Goal: Task Accomplishment & Management: Complete application form

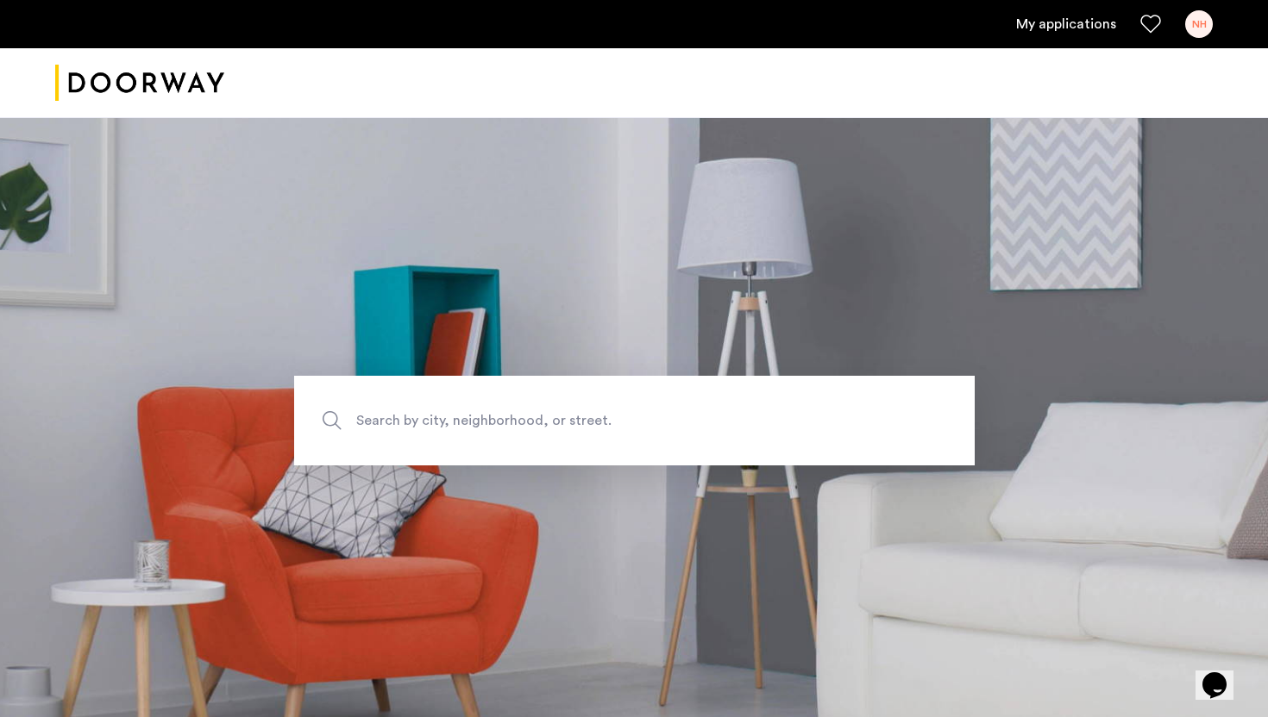
click at [1093, 21] on link "My applications" at bounding box center [1066, 24] width 100 height 21
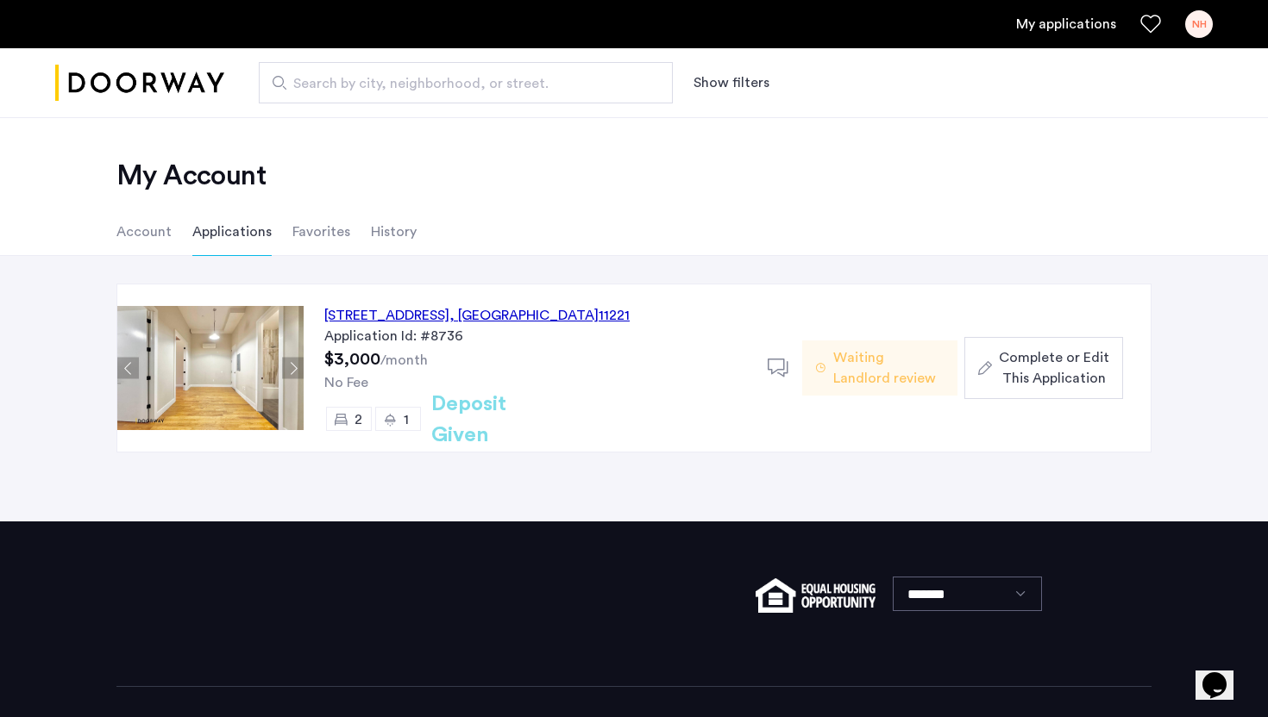
click at [923, 373] on span "Waiting Landlord review" at bounding box center [888, 367] width 110 height 41
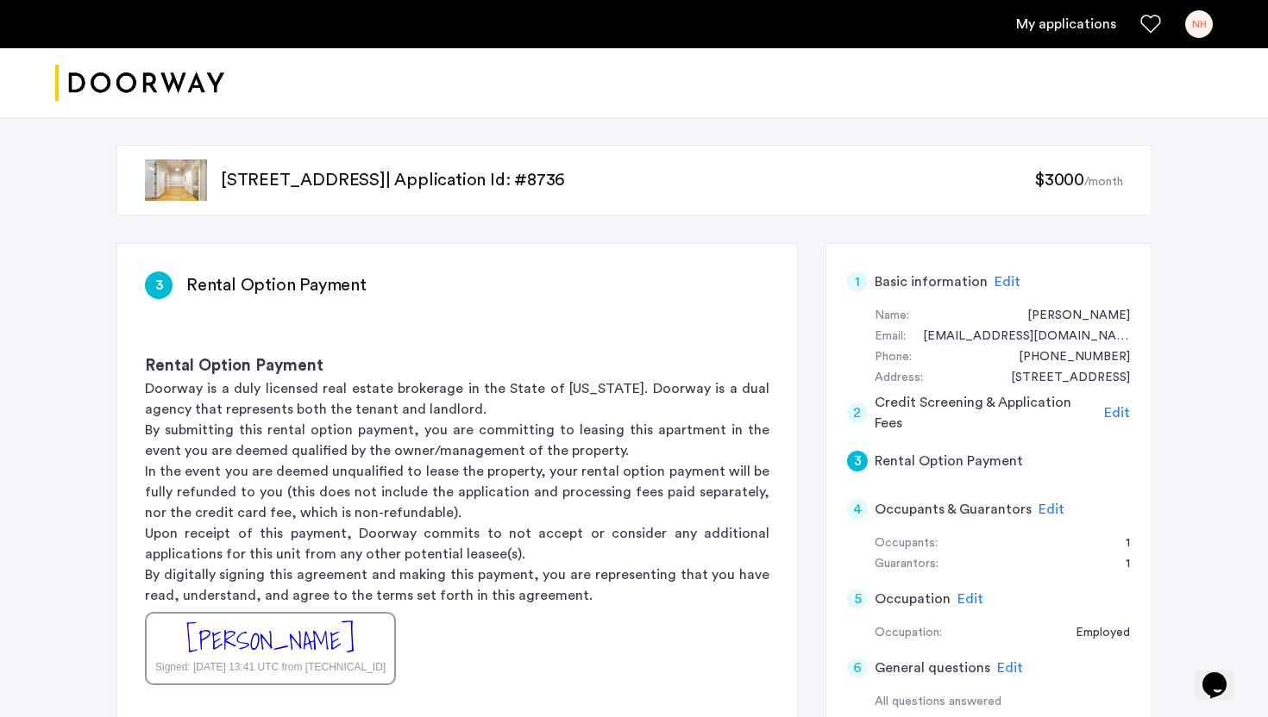
click at [1050, 515] on span "Edit" at bounding box center [1051, 510] width 26 height 14
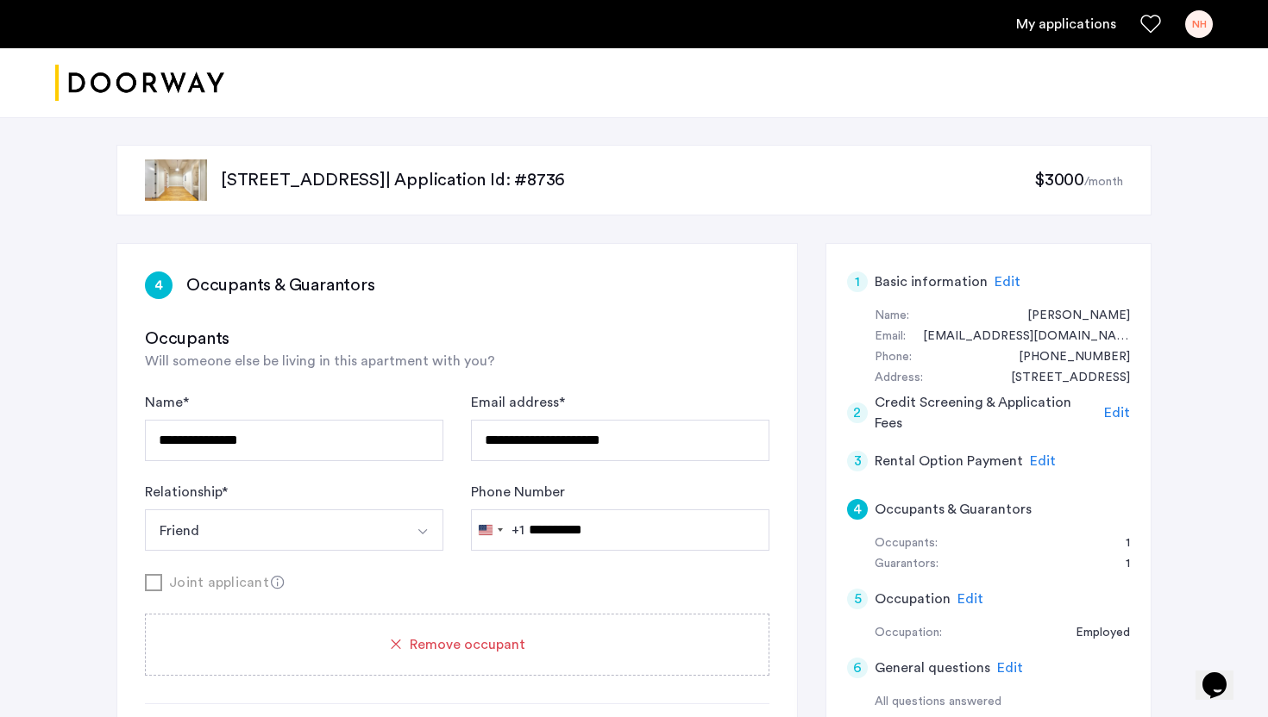
click at [1067, 35] on ul "My applications NH" at bounding box center [633, 24] width 1157 height 28
click at [1055, 23] on link "My applications" at bounding box center [1066, 24] width 100 height 21
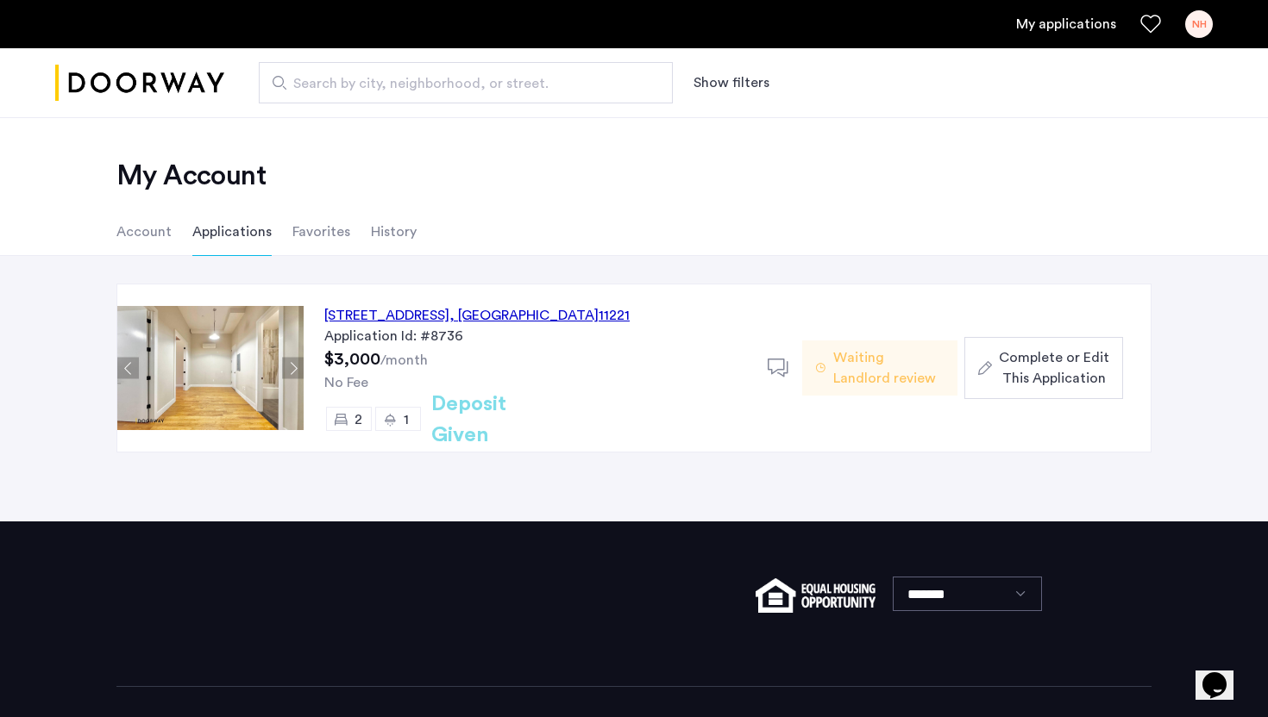
click at [517, 416] on h2 "Deposit Given" at bounding box center [499, 420] width 137 height 62
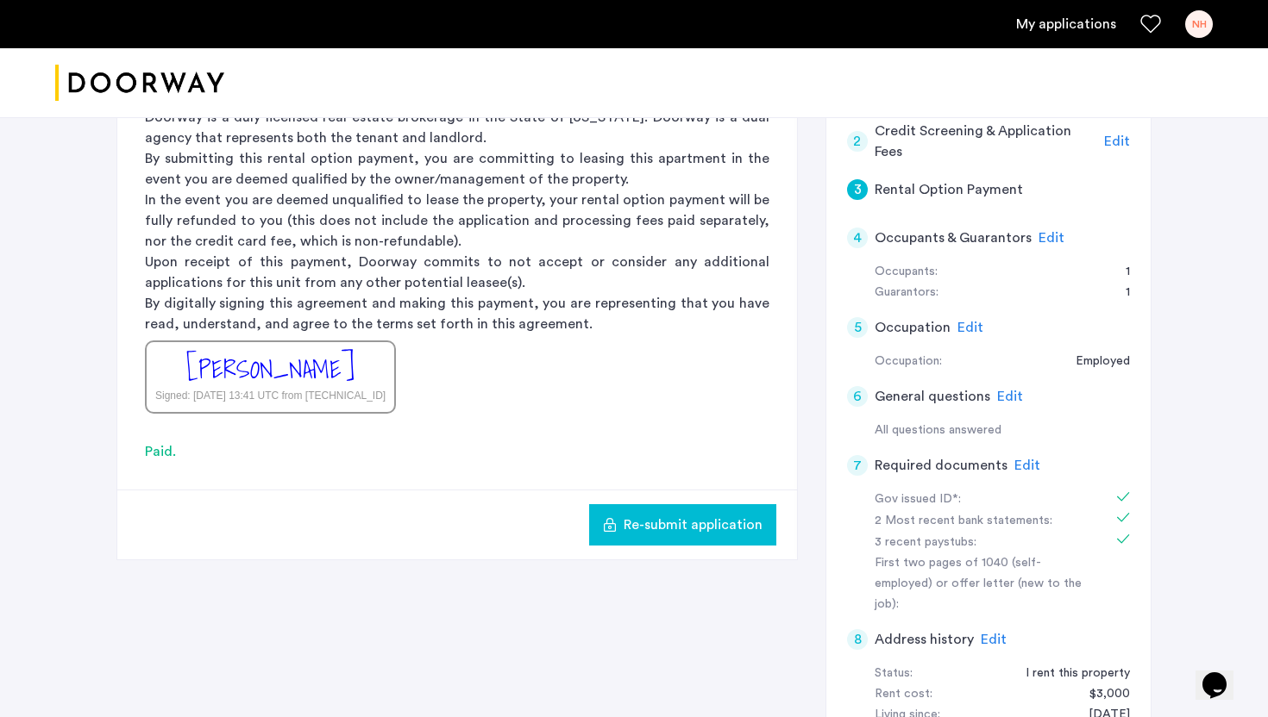
scroll to position [262, 0]
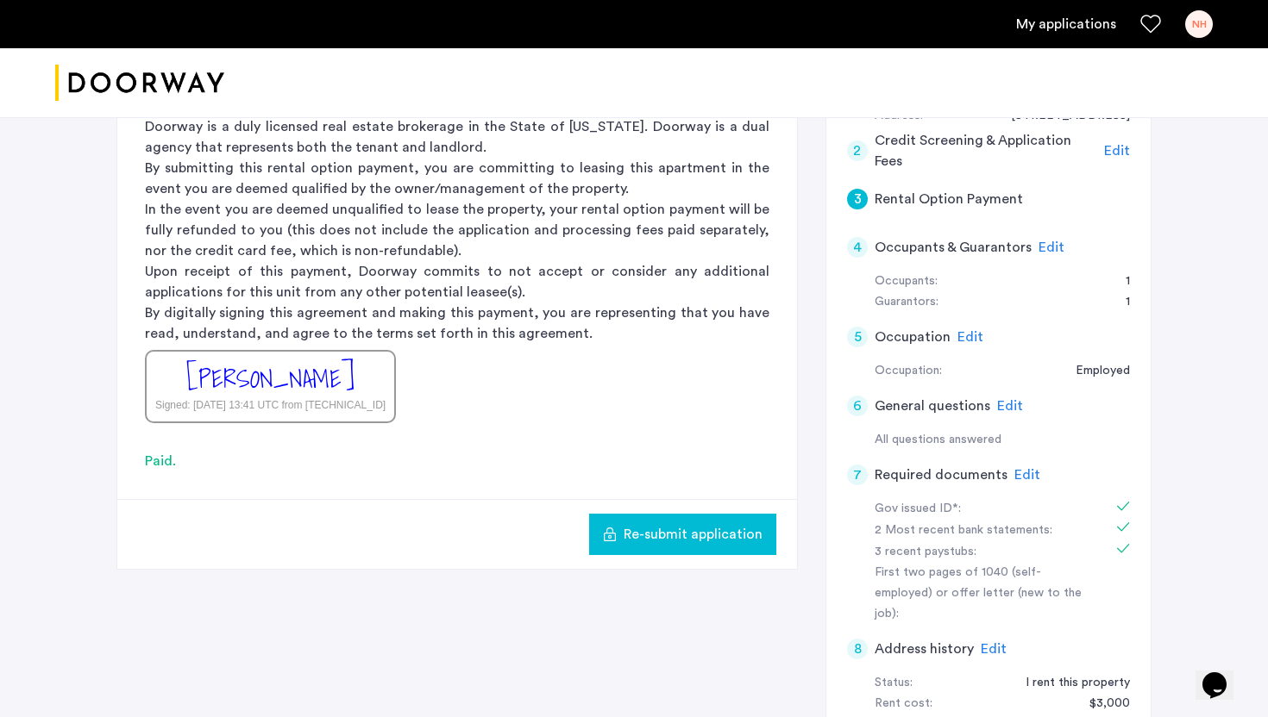
click at [654, 542] on span "Re-submit application" at bounding box center [692, 534] width 139 height 21
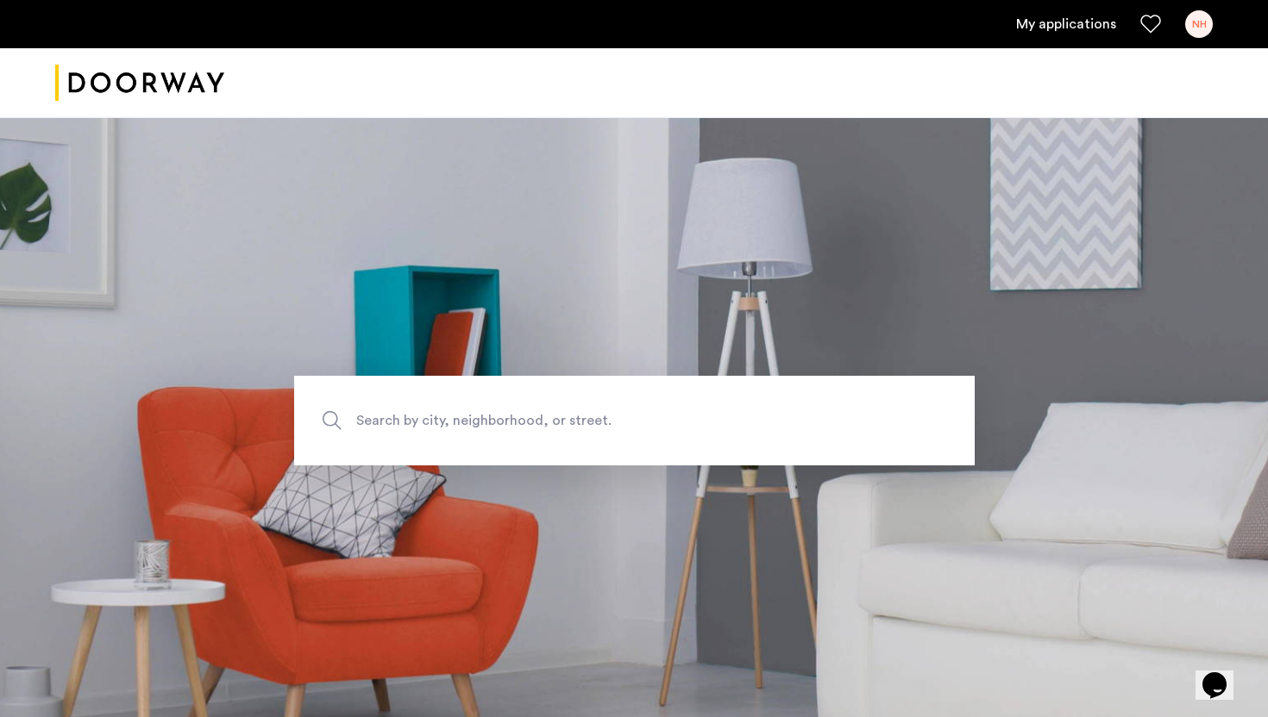
click at [1086, 34] on link "My applications" at bounding box center [1066, 24] width 100 height 21
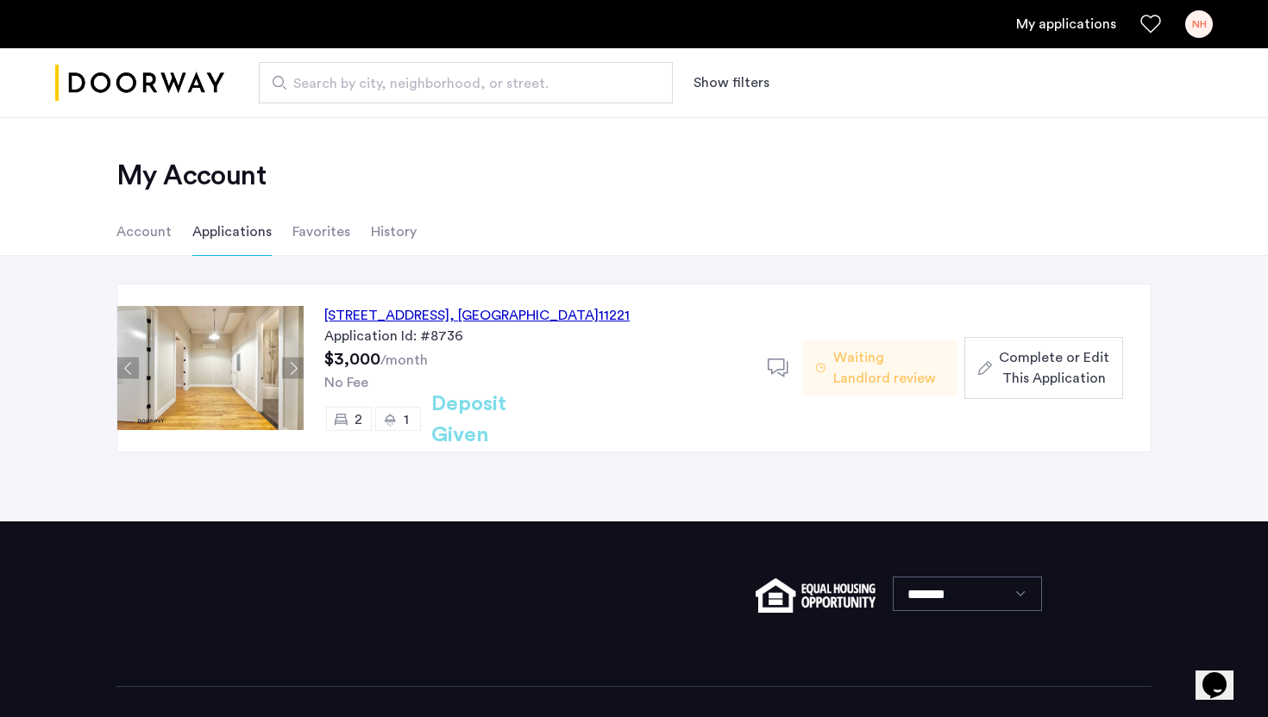
click at [1028, 372] on span "Complete or Edit This Application" at bounding box center [1054, 367] width 110 height 41
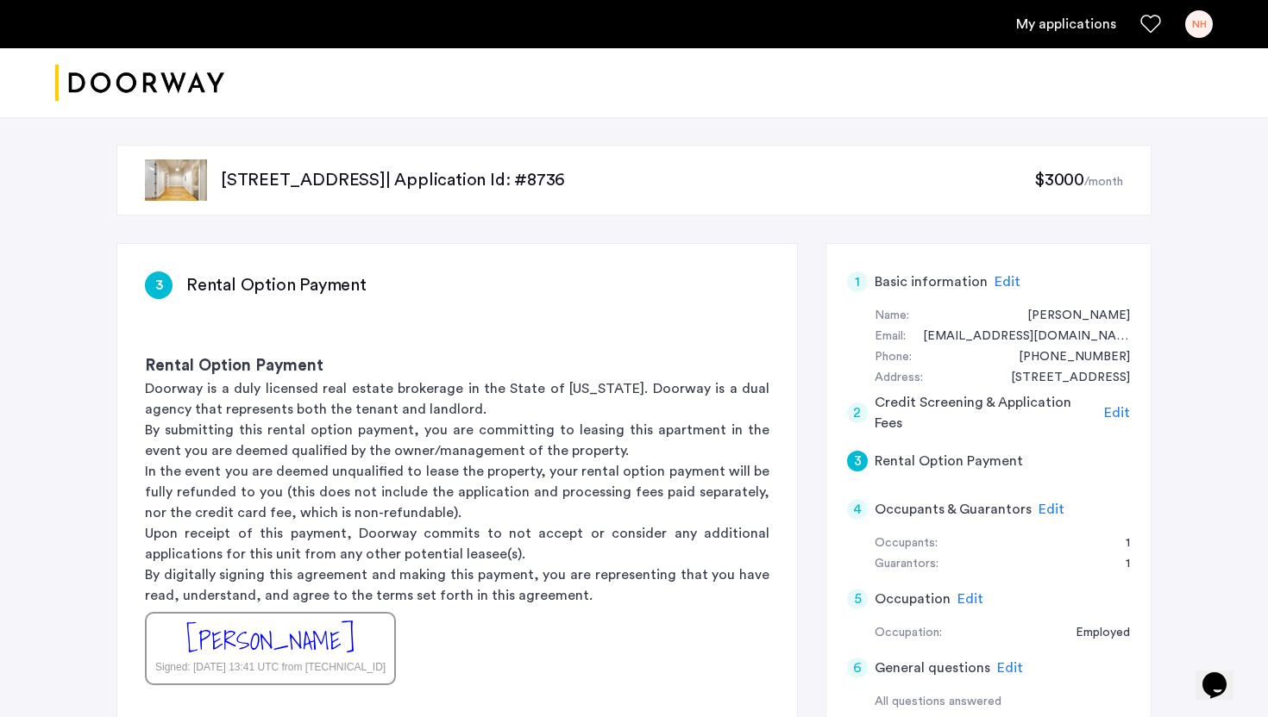
click at [1049, 510] on span "Edit" at bounding box center [1051, 510] width 26 height 14
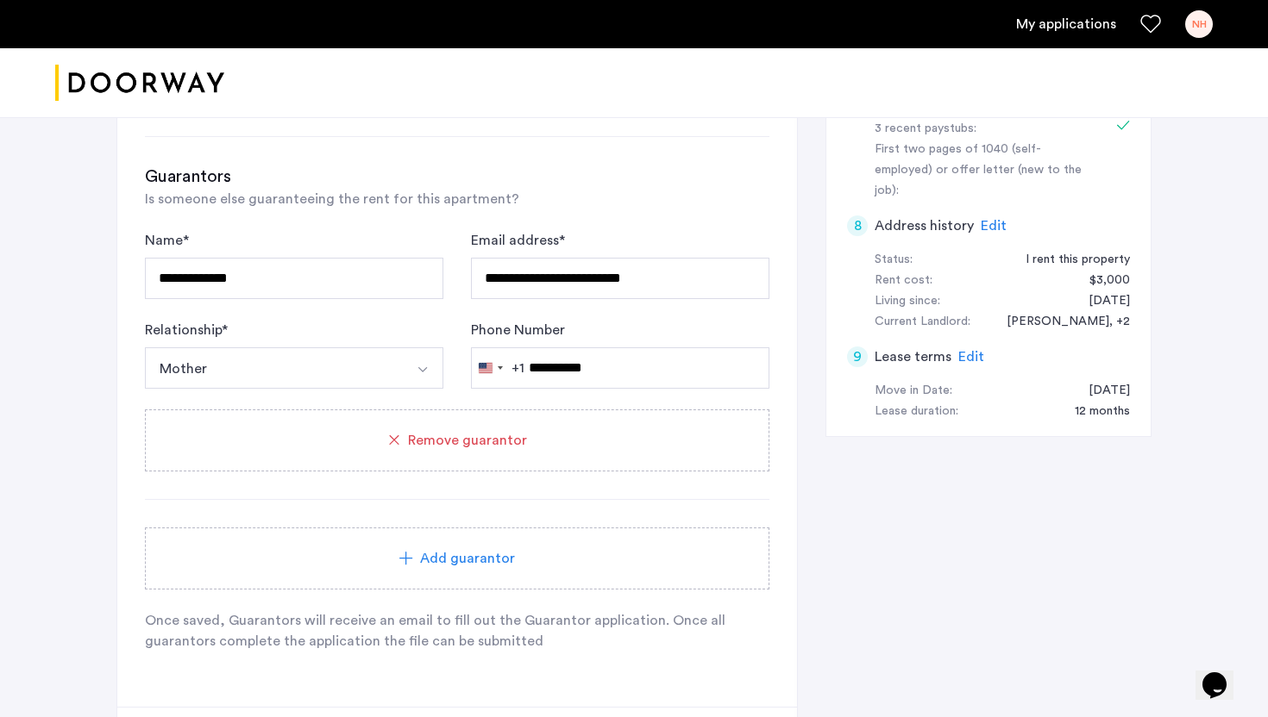
scroll to position [689, 0]
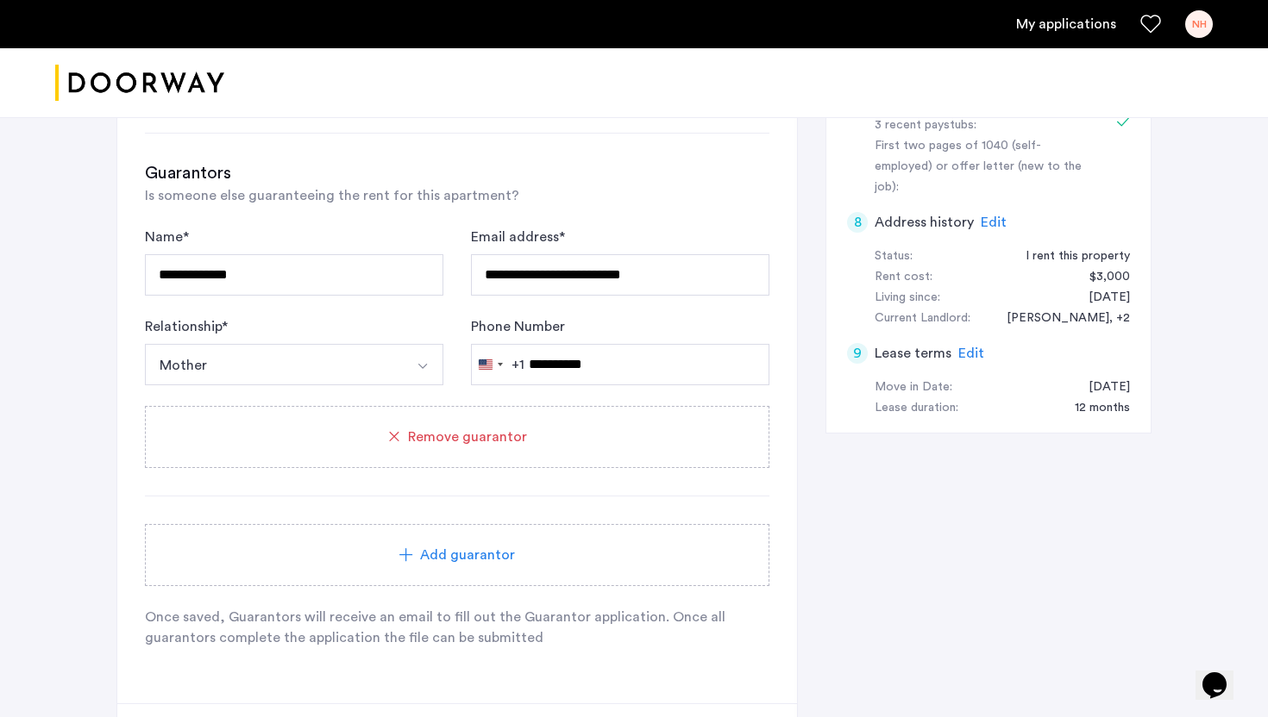
click at [521, 550] on div "Add guarantor" at bounding box center [457, 555] width 583 height 21
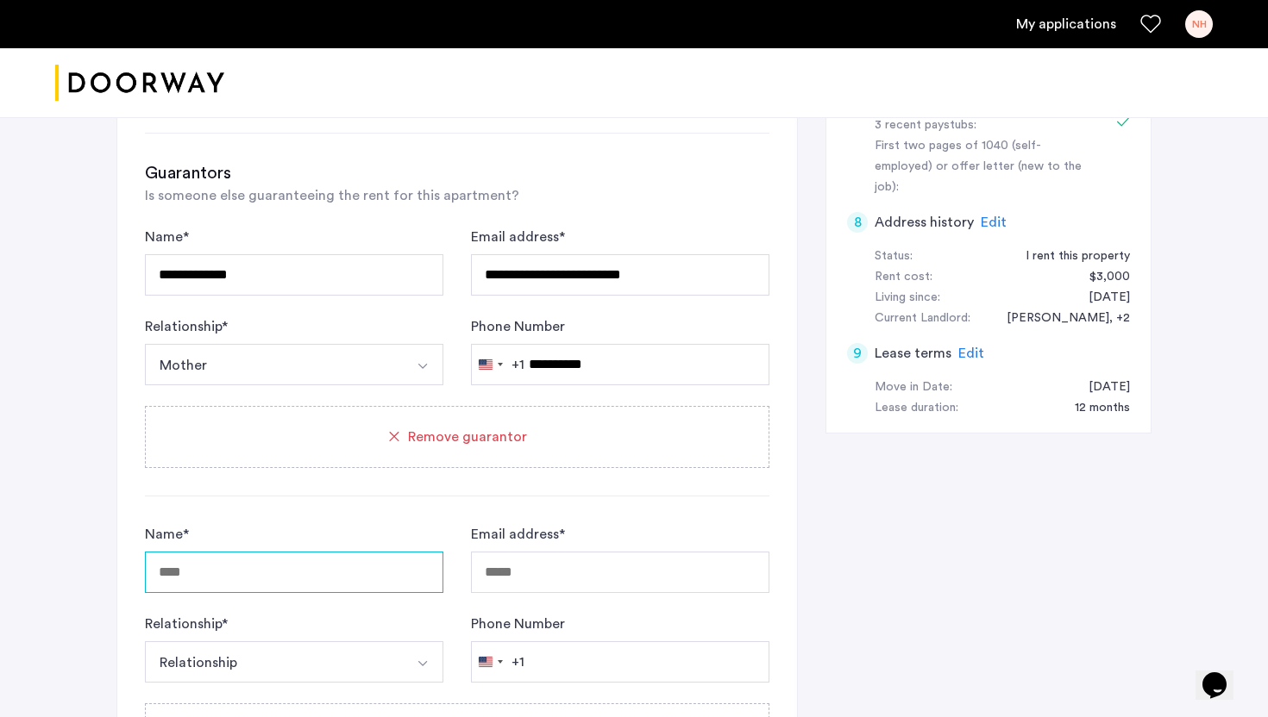
click at [264, 577] on input "Name *" at bounding box center [294, 572] width 298 height 41
type input "*"
type input "**********"
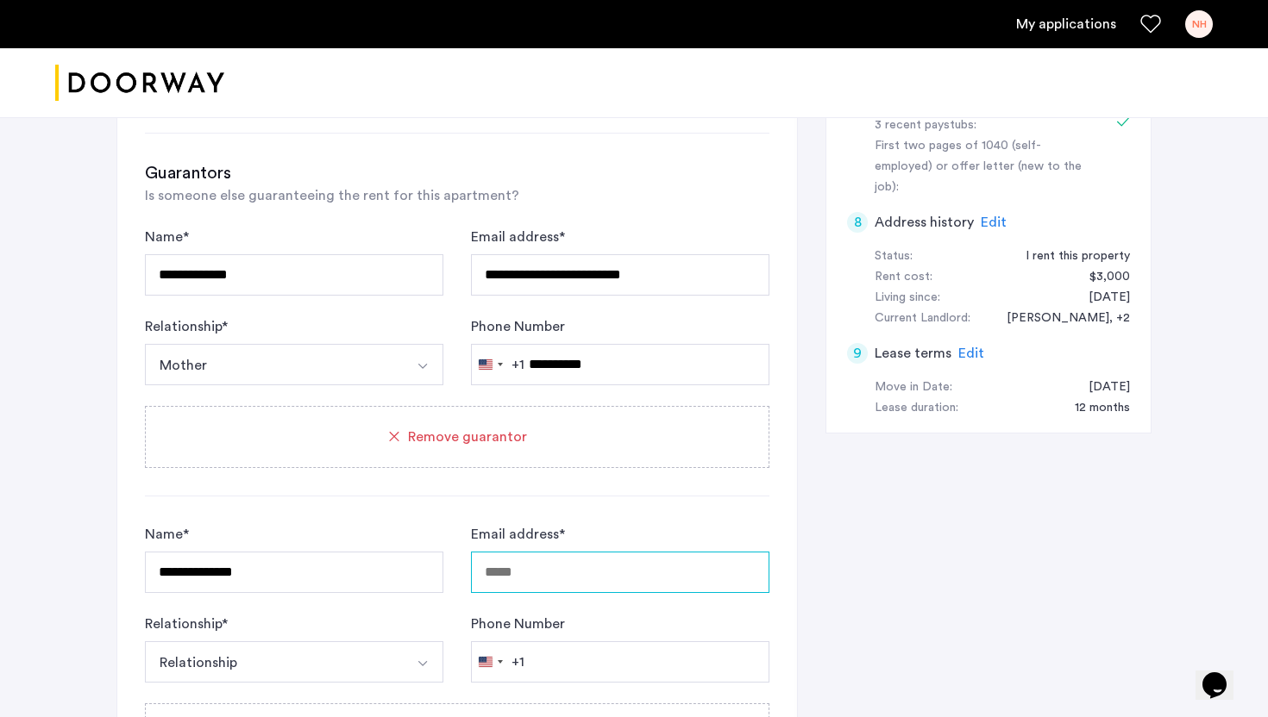
click at [536, 572] on input "Email address *" at bounding box center [620, 572] width 298 height 41
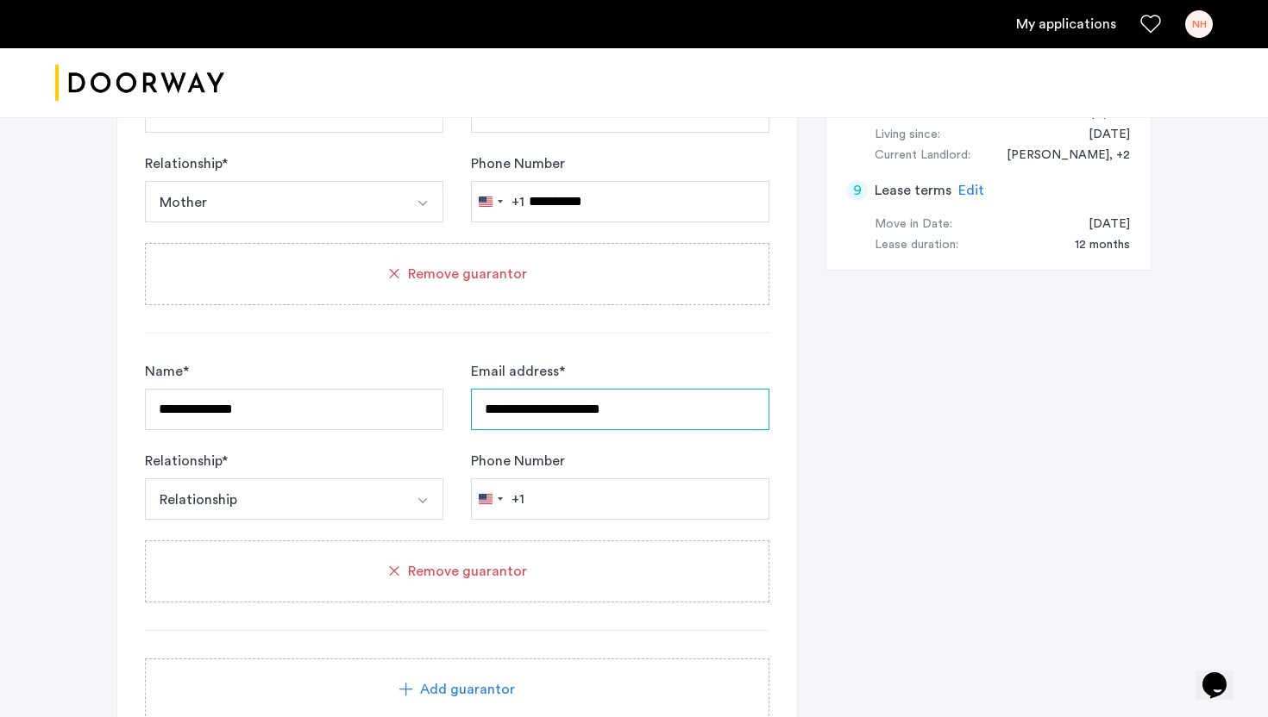
scroll to position [877, 0]
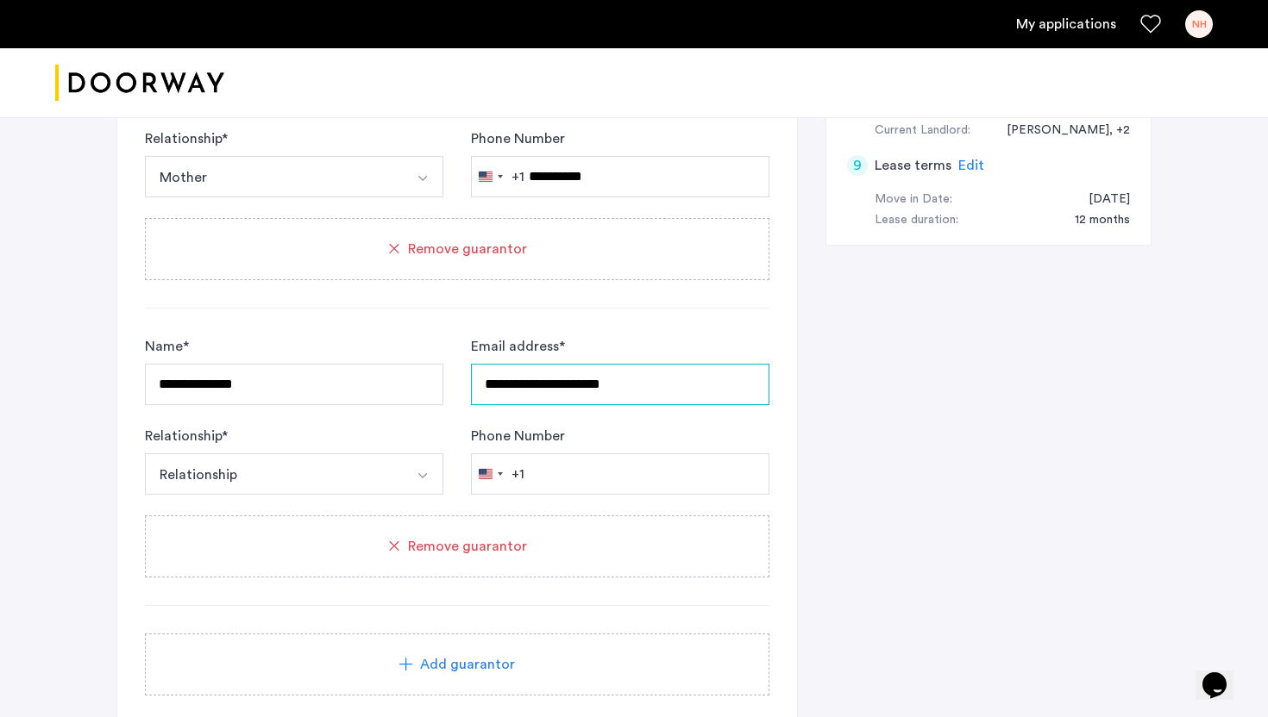
type input "**********"
click at [408, 457] on button "Select option" at bounding box center [422, 474] width 41 height 41
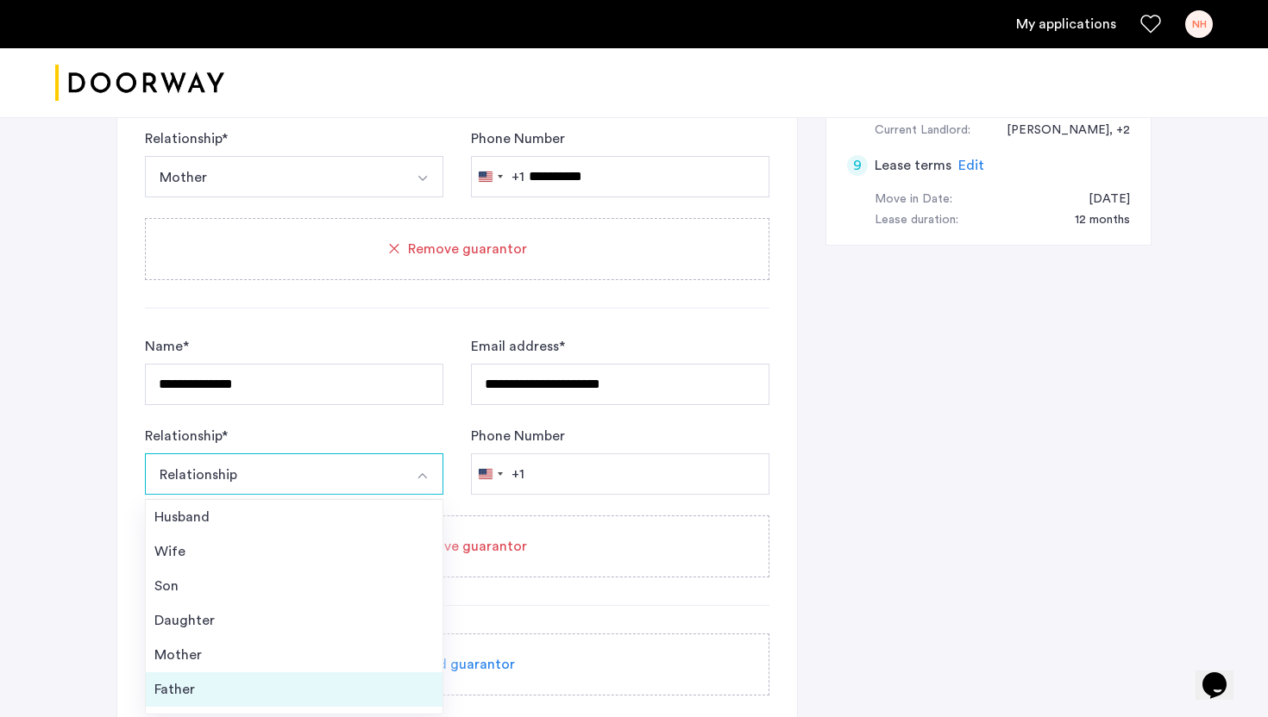
scroll to position [62, 0]
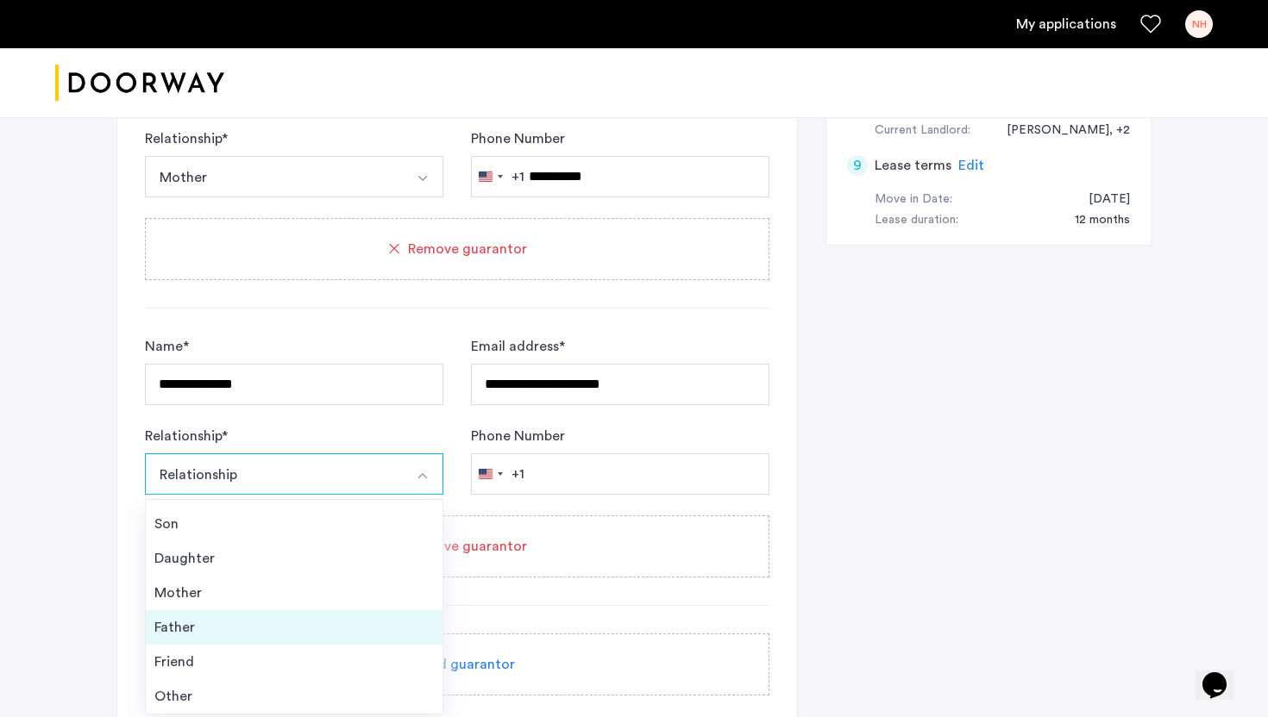
click at [293, 613] on li "Father" at bounding box center [294, 627] width 297 height 34
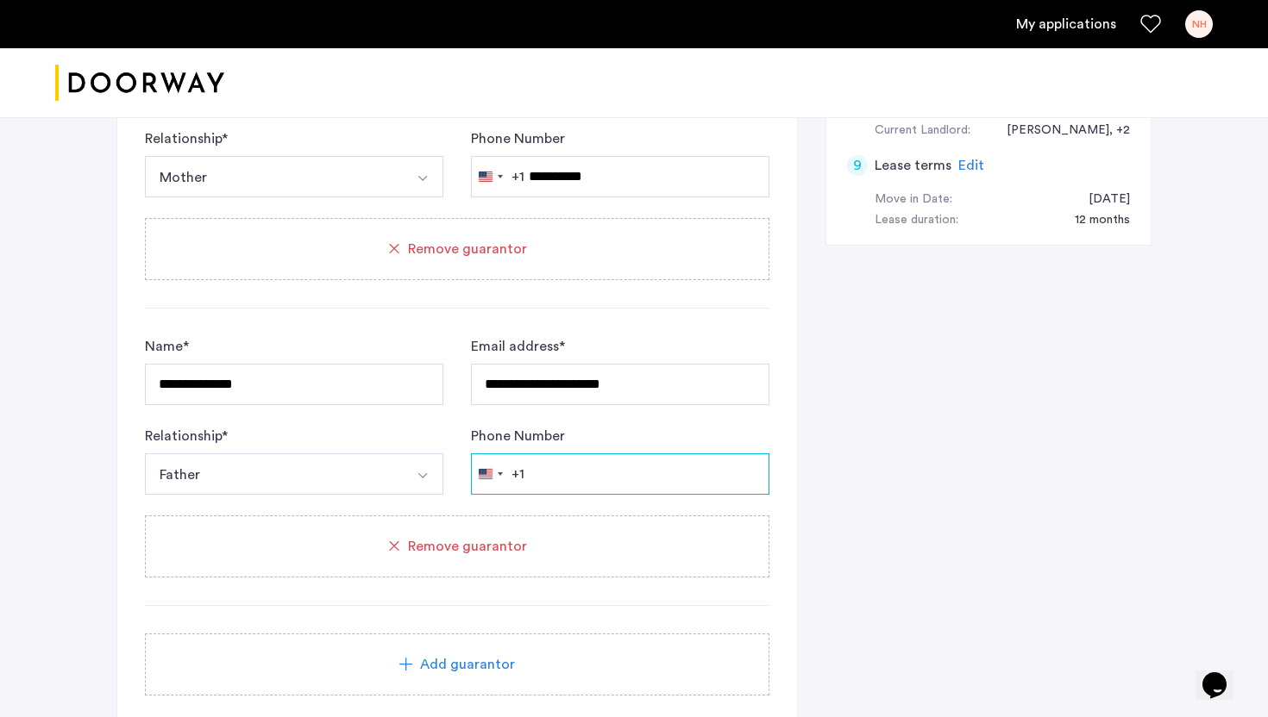
click at [663, 487] on input "Phone Number" at bounding box center [620, 474] width 298 height 41
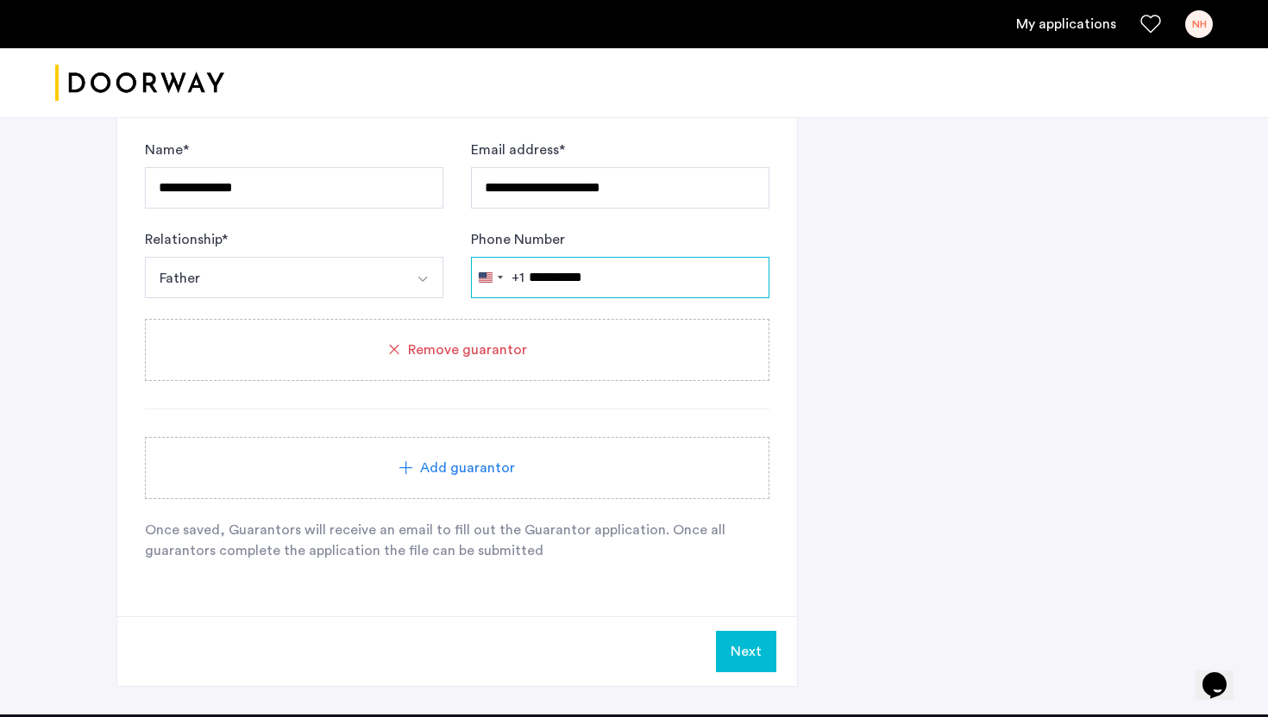
type input "**********"
click at [754, 658] on button "Next" at bounding box center [746, 651] width 60 height 41
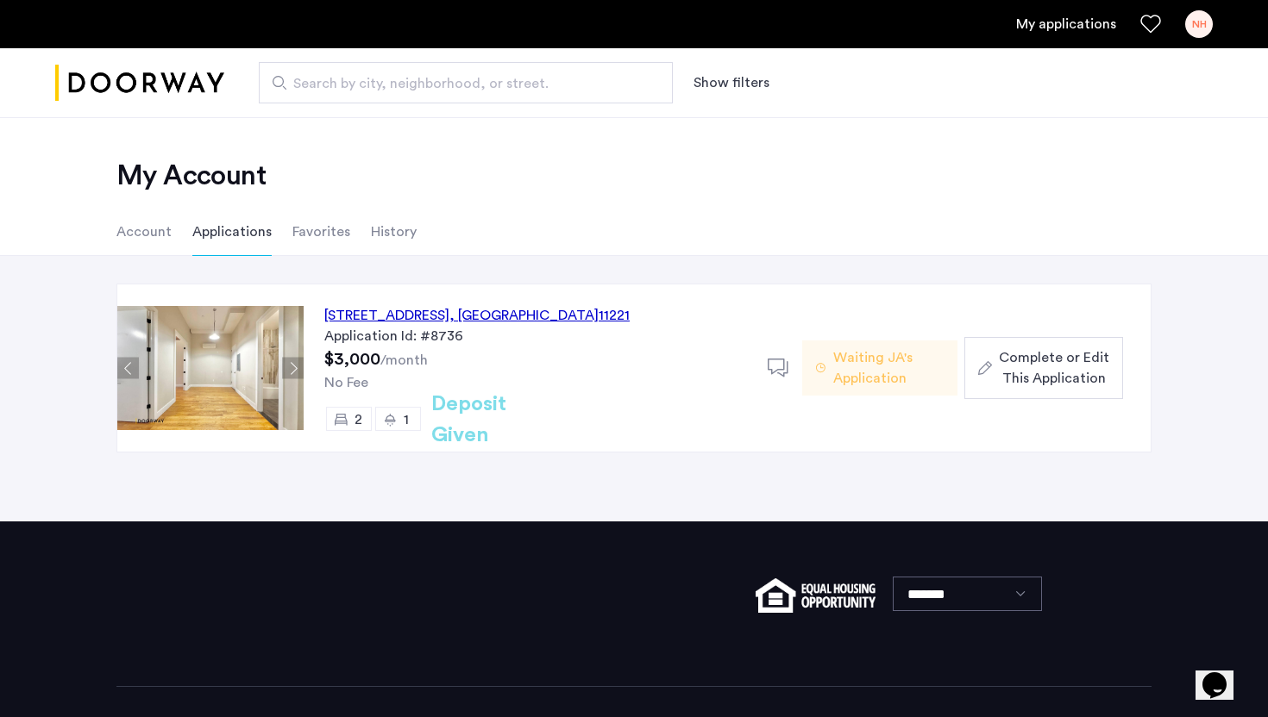
click at [773, 375] on icon at bounding box center [778, 369] width 22 height 22
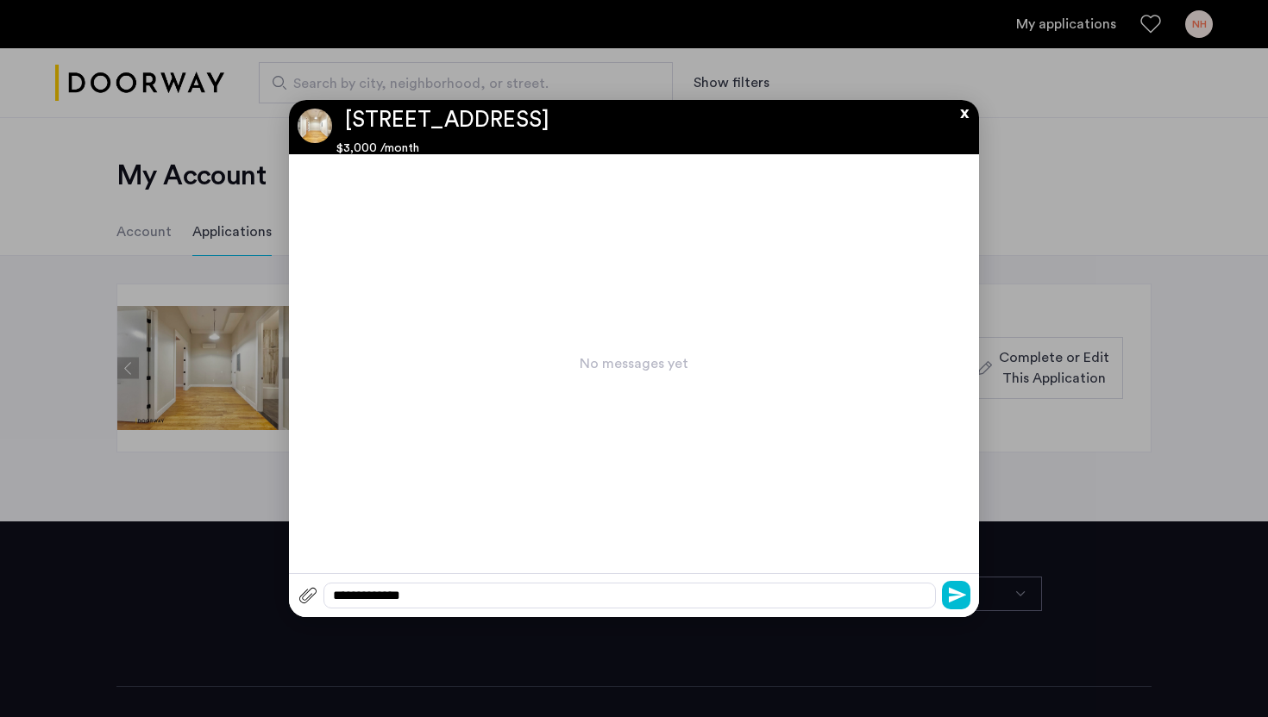
click at [962, 111] on button "x" at bounding box center [960, 109] width 26 height 19
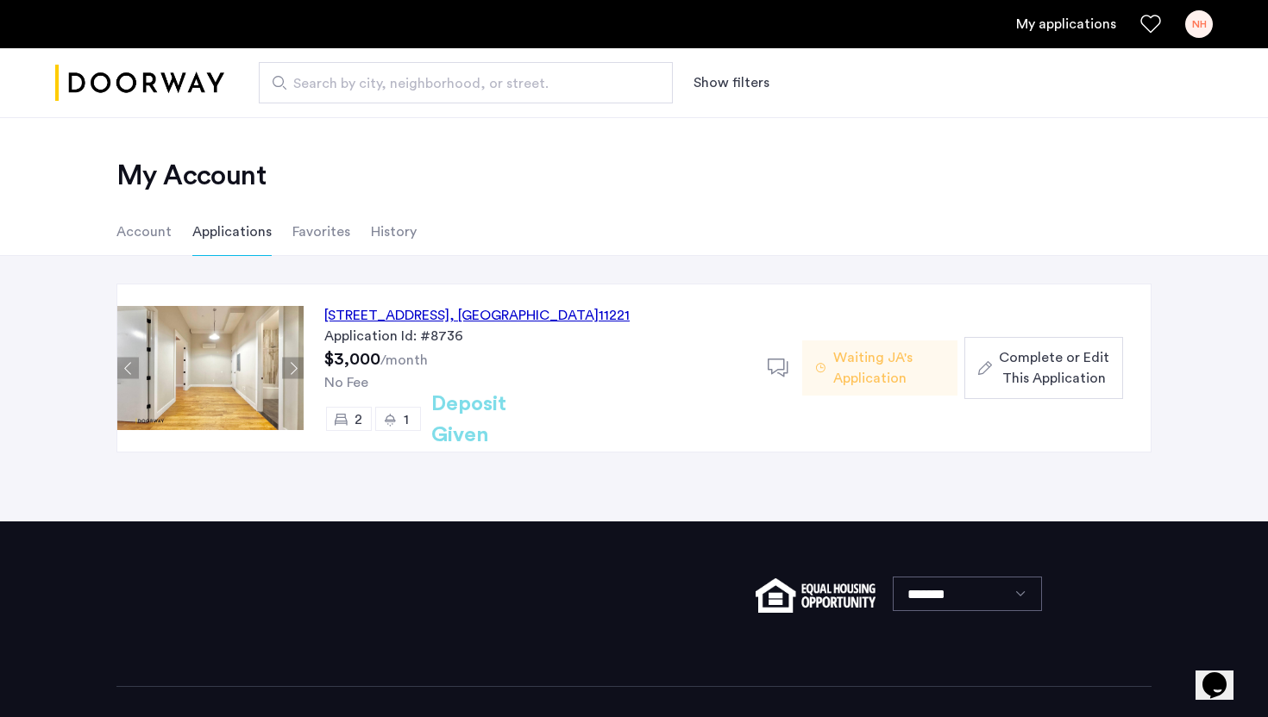
click at [999, 379] on span "Complete or Edit This Application" at bounding box center [1054, 367] width 110 height 41
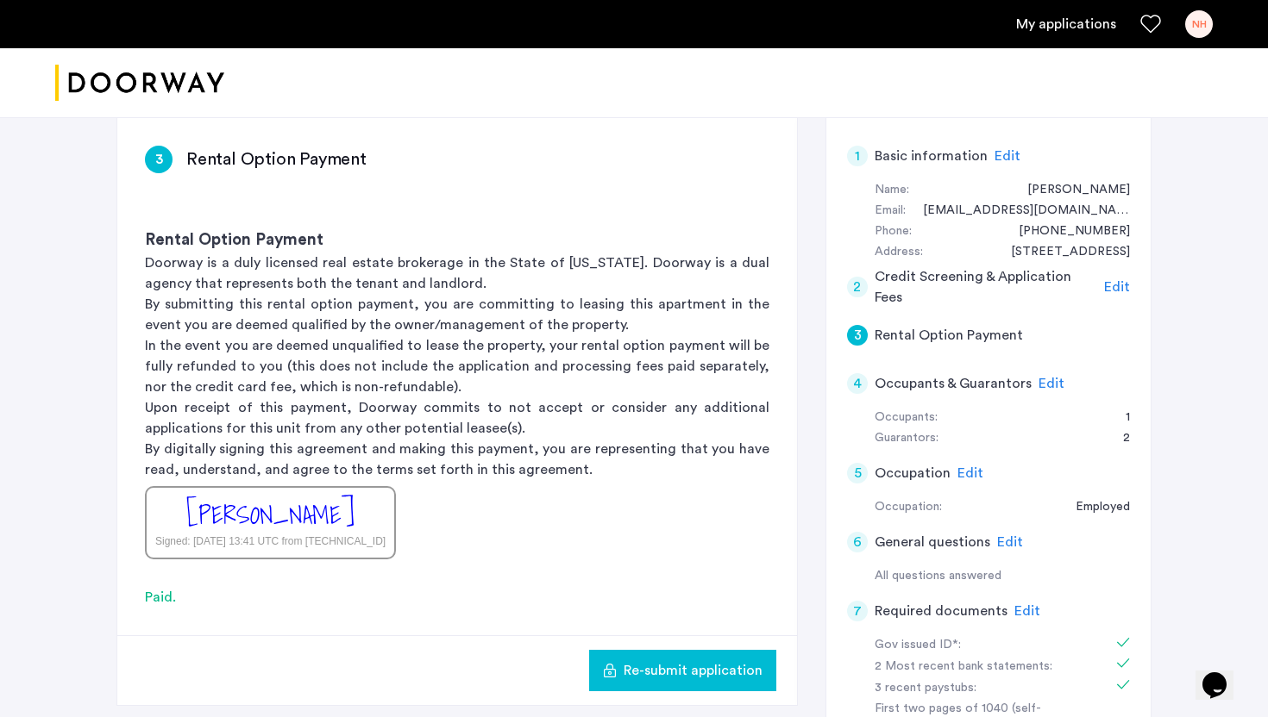
scroll to position [130, 0]
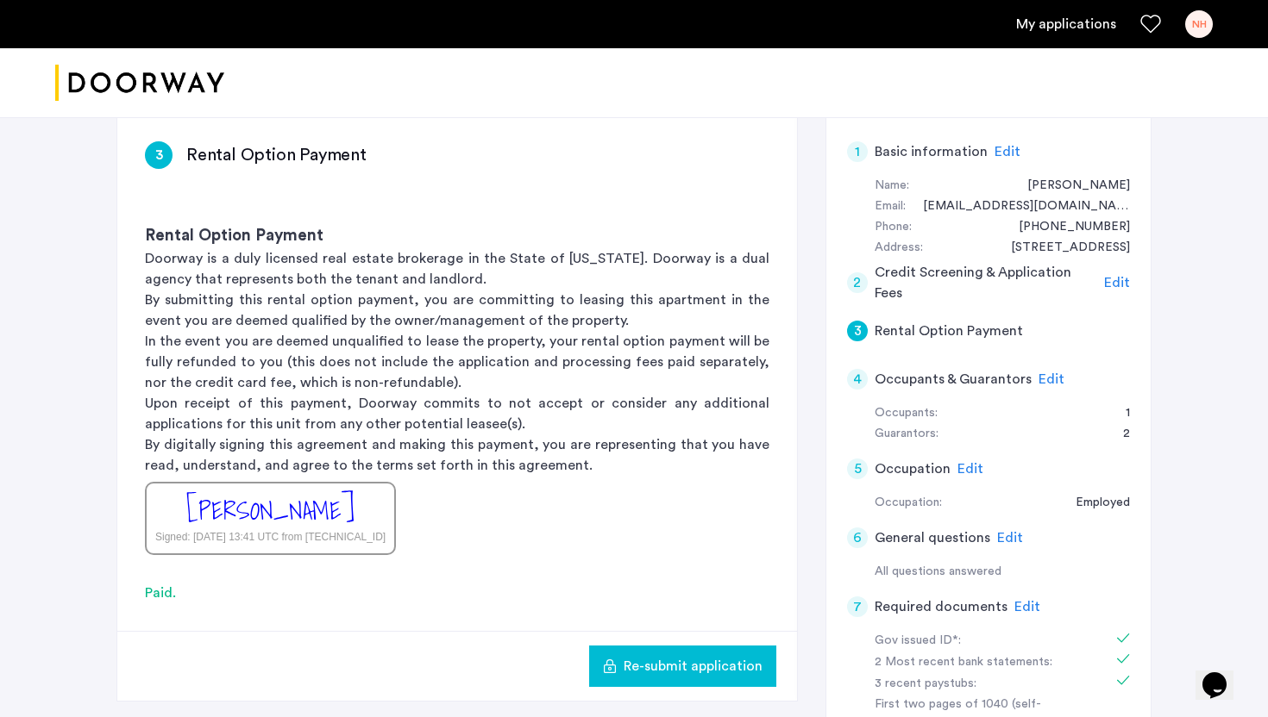
click at [1042, 385] on span "Edit" at bounding box center [1051, 380] width 26 height 14
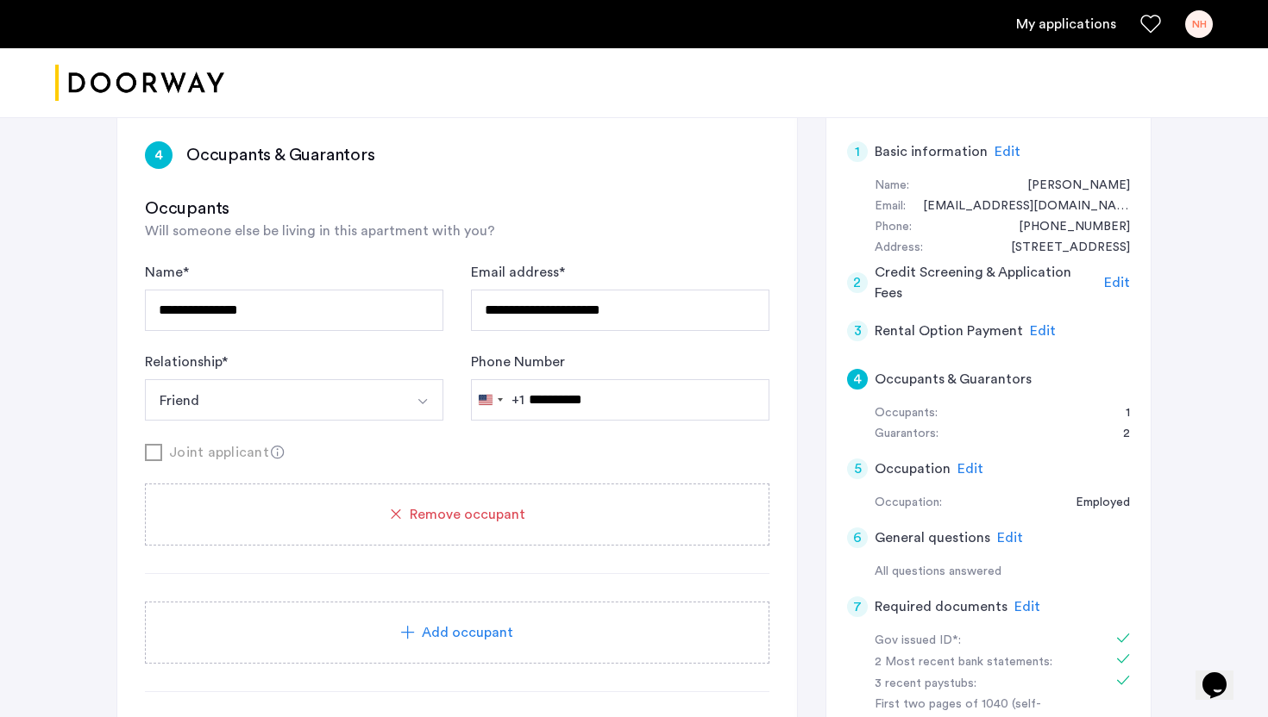
click at [624, 637] on div "Add occupant" at bounding box center [457, 633] width 583 height 21
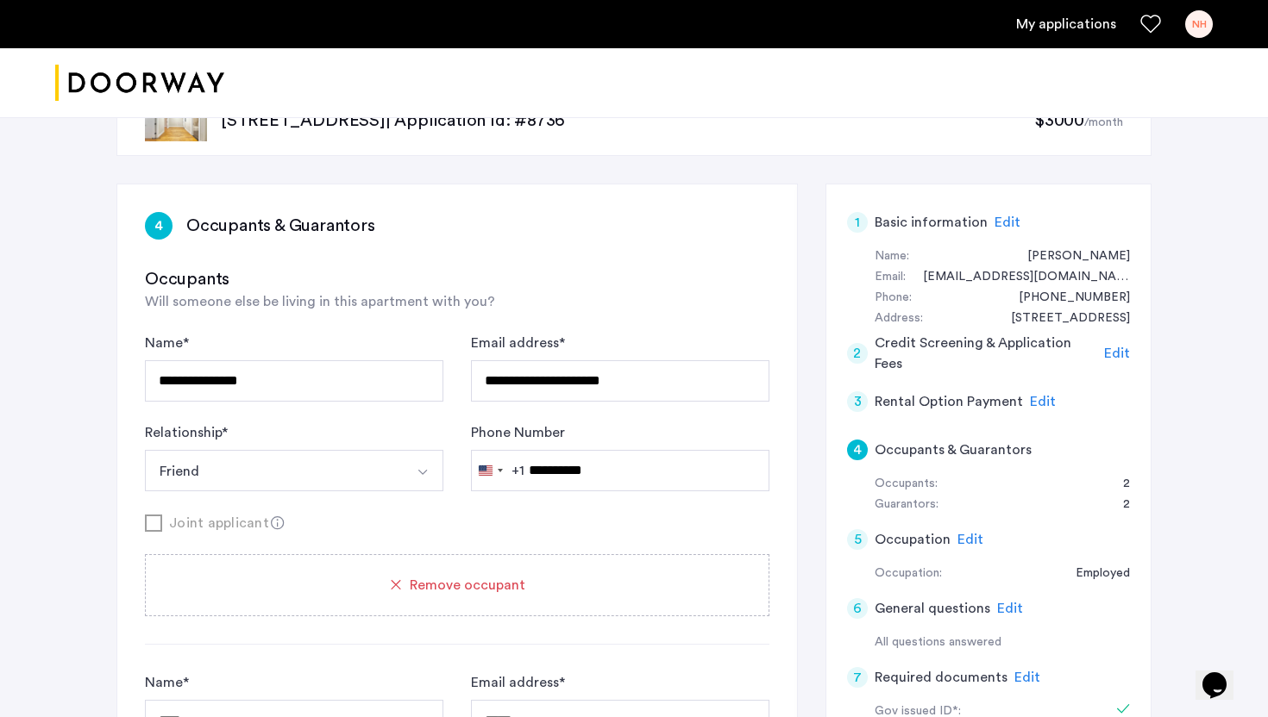
scroll to position [0, 0]
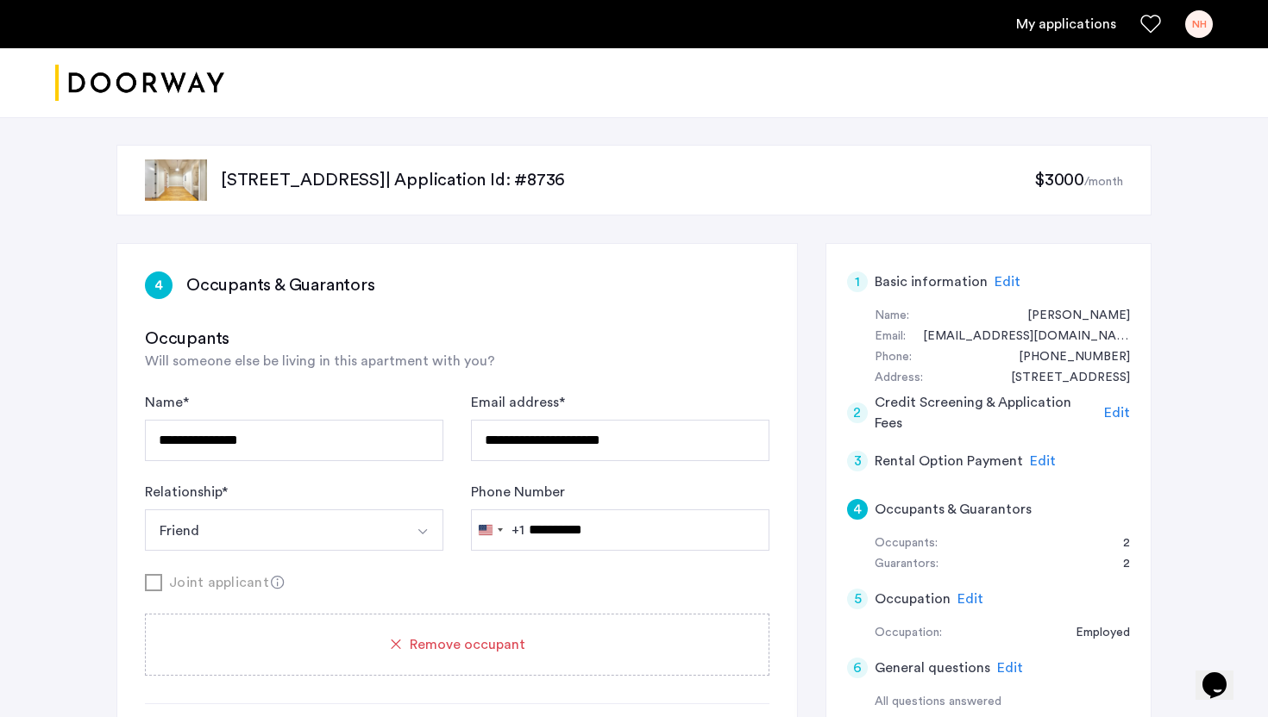
click at [271, 583] on icon at bounding box center [278, 583] width 14 height 14
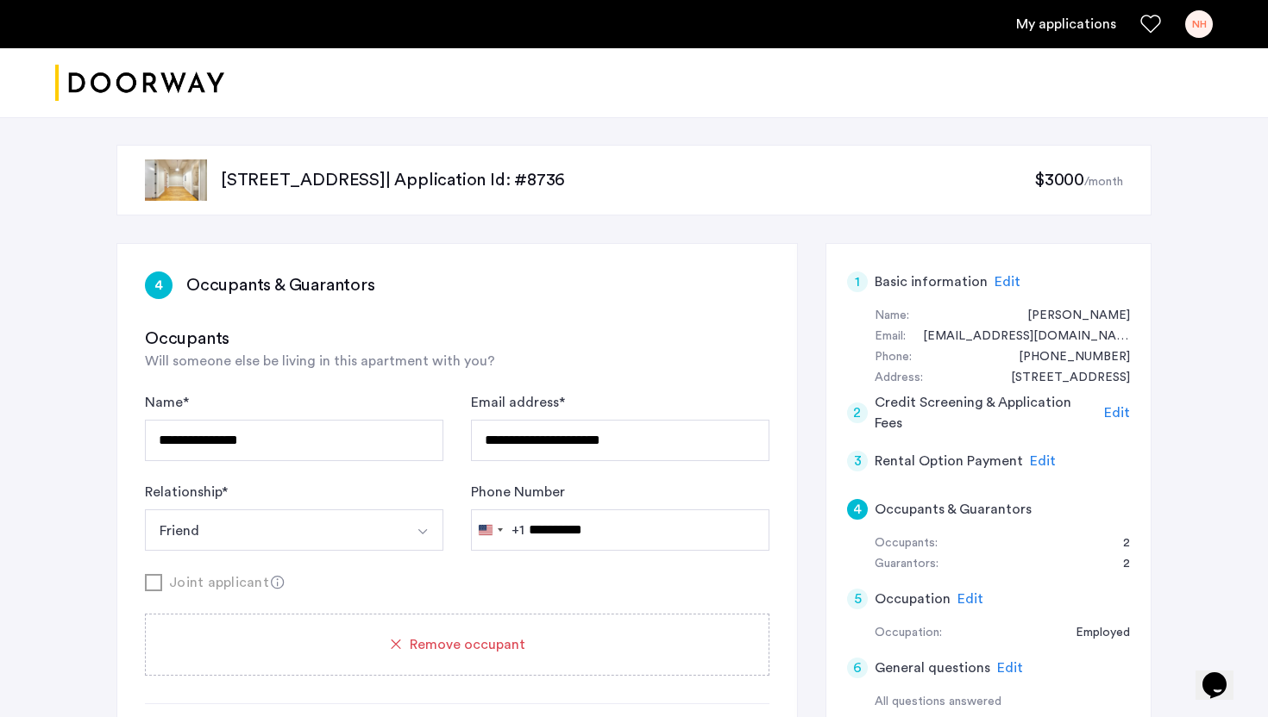
click at [1030, 459] on span "Edit" at bounding box center [1043, 461] width 26 height 14
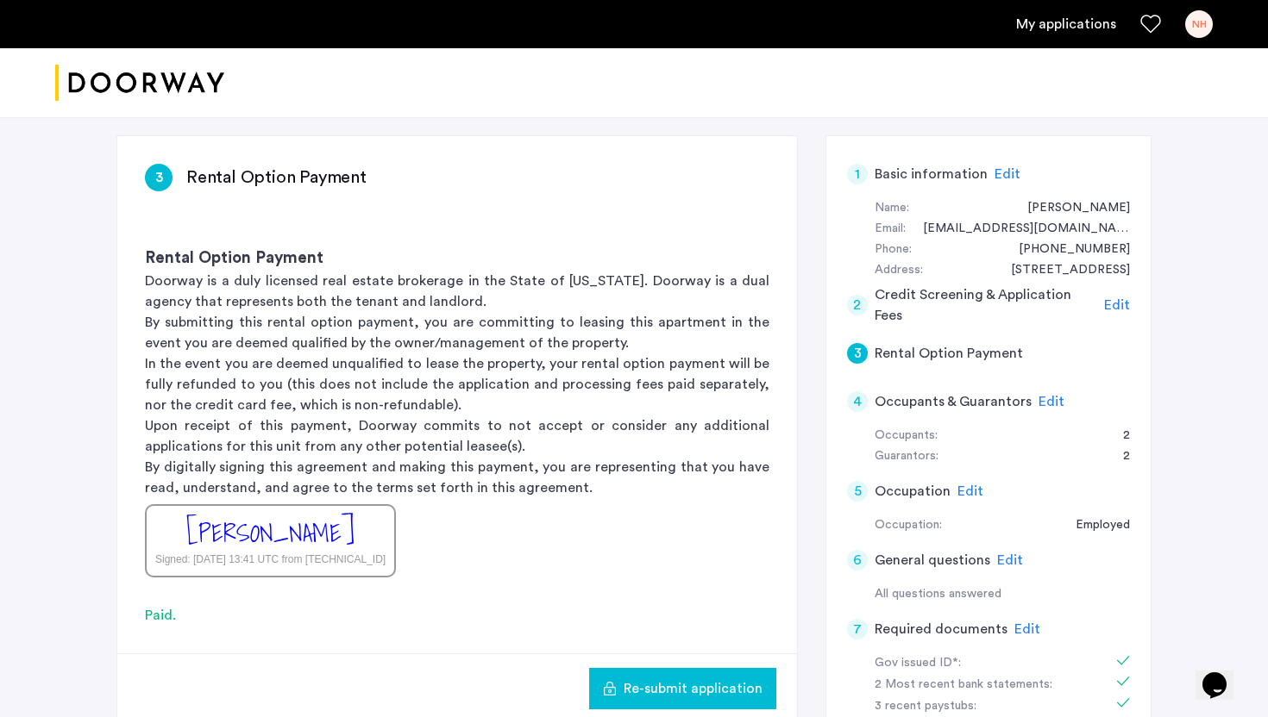
scroll to position [110, 0]
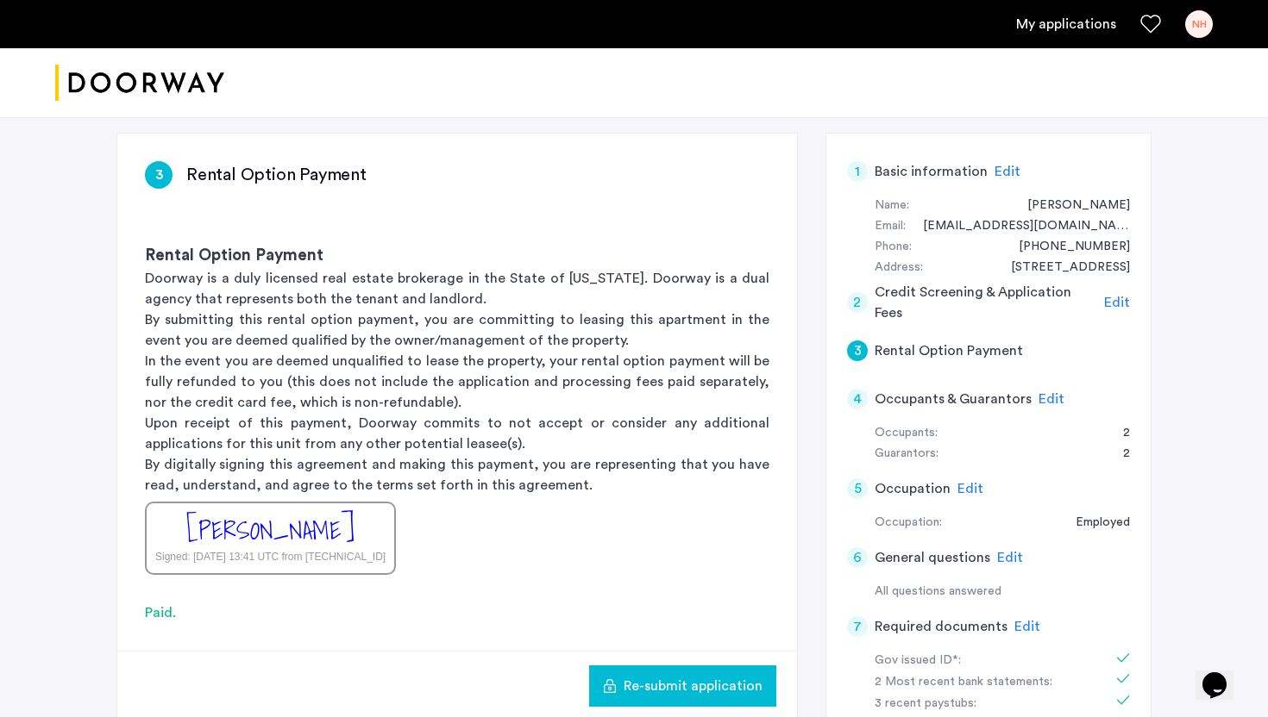
click at [1042, 404] on span "Edit" at bounding box center [1051, 399] width 26 height 14
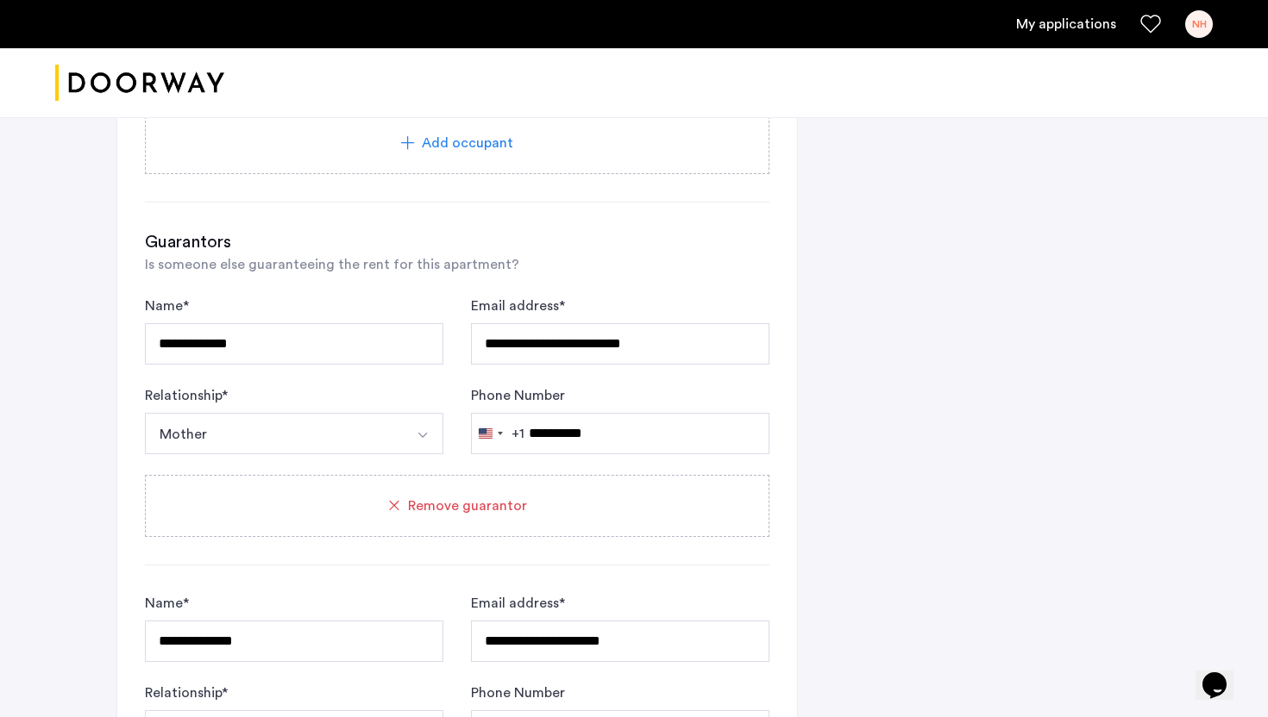
scroll to position [523, 0]
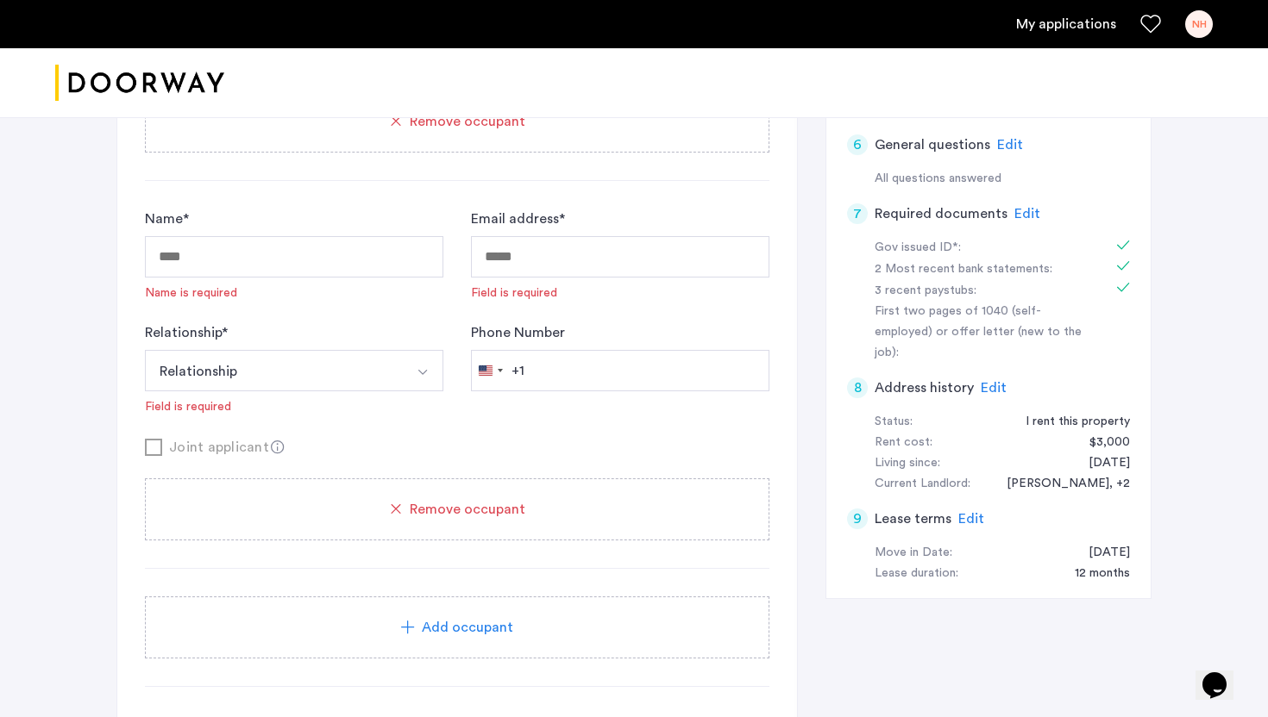
click at [610, 507] on div "Remove occupant" at bounding box center [457, 509] width 583 height 21
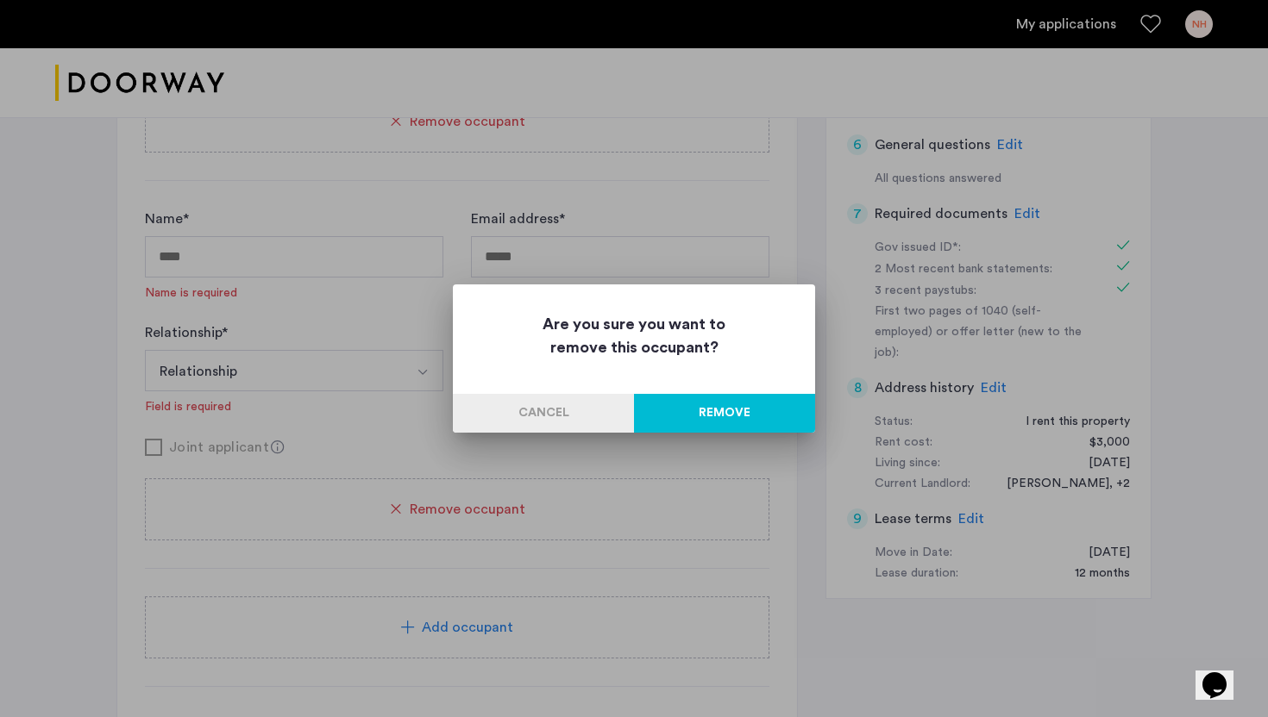
scroll to position [0, 0]
click at [622, 530] on div at bounding box center [634, 358] width 1268 height 717
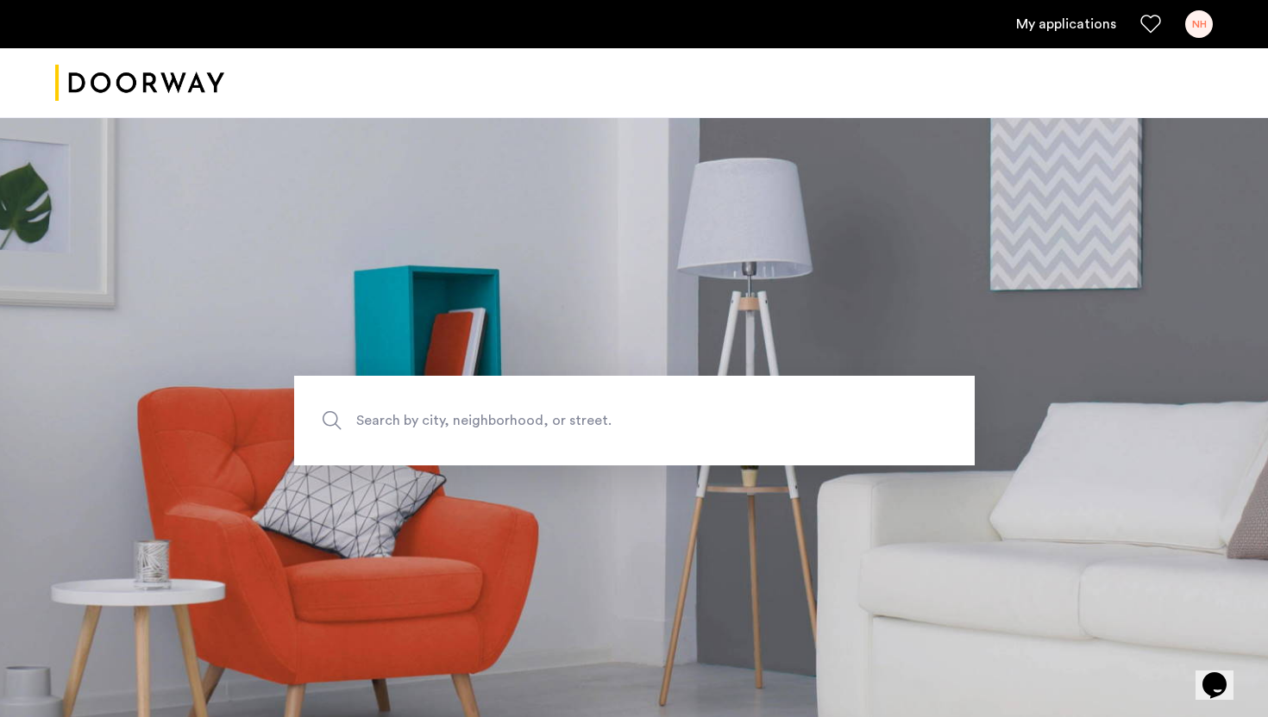
click at [1042, 22] on link "My applications" at bounding box center [1066, 24] width 100 height 21
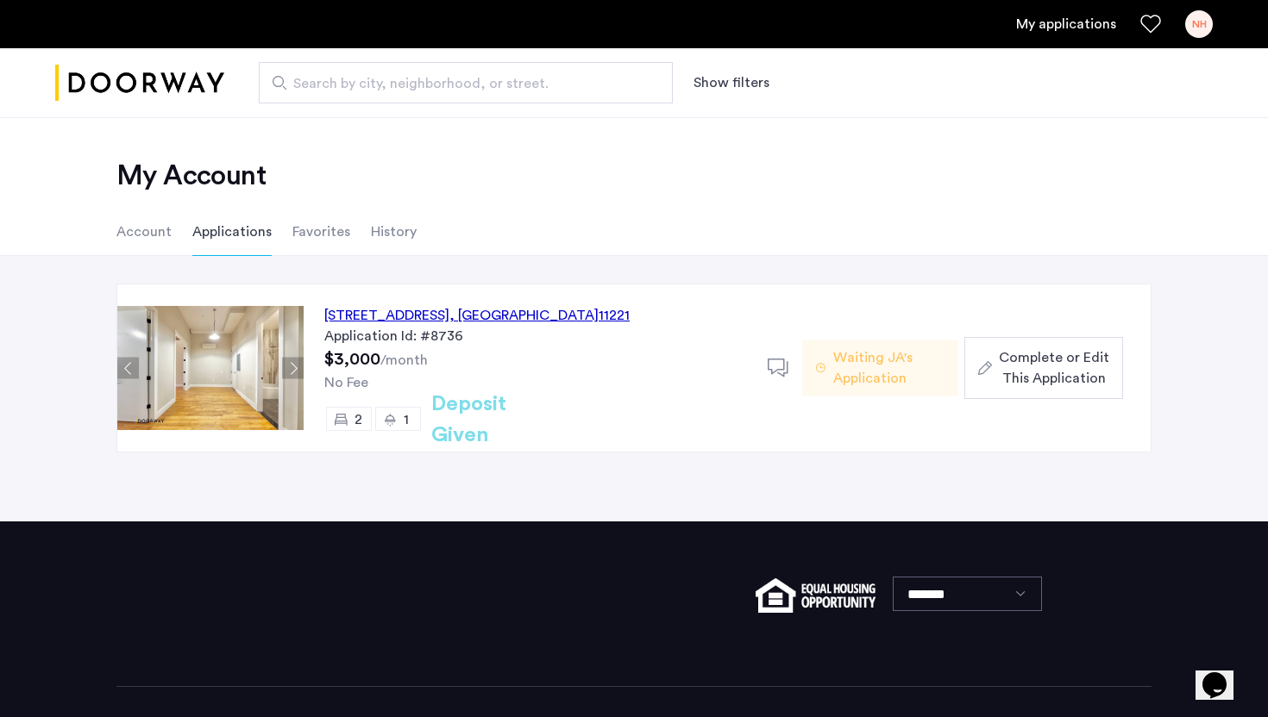
click at [1085, 384] on span "Complete or Edit This Application" at bounding box center [1054, 367] width 110 height 41
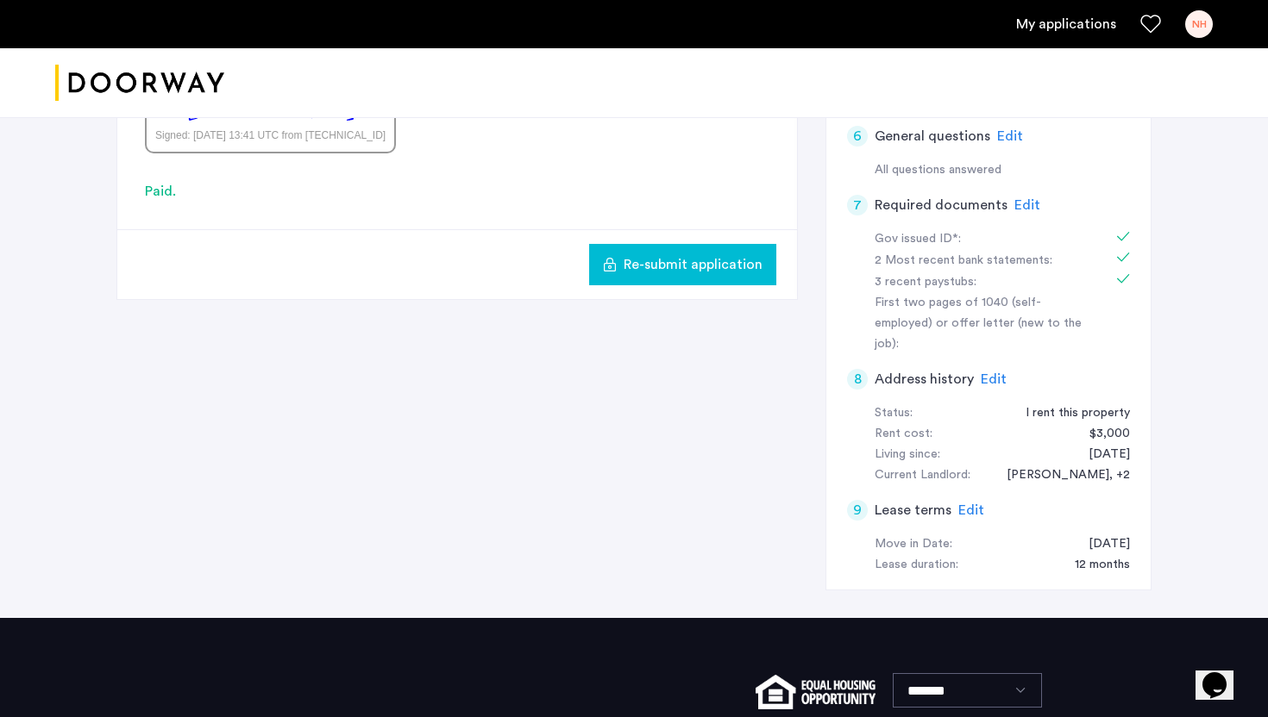
scroll to position [585, 0]
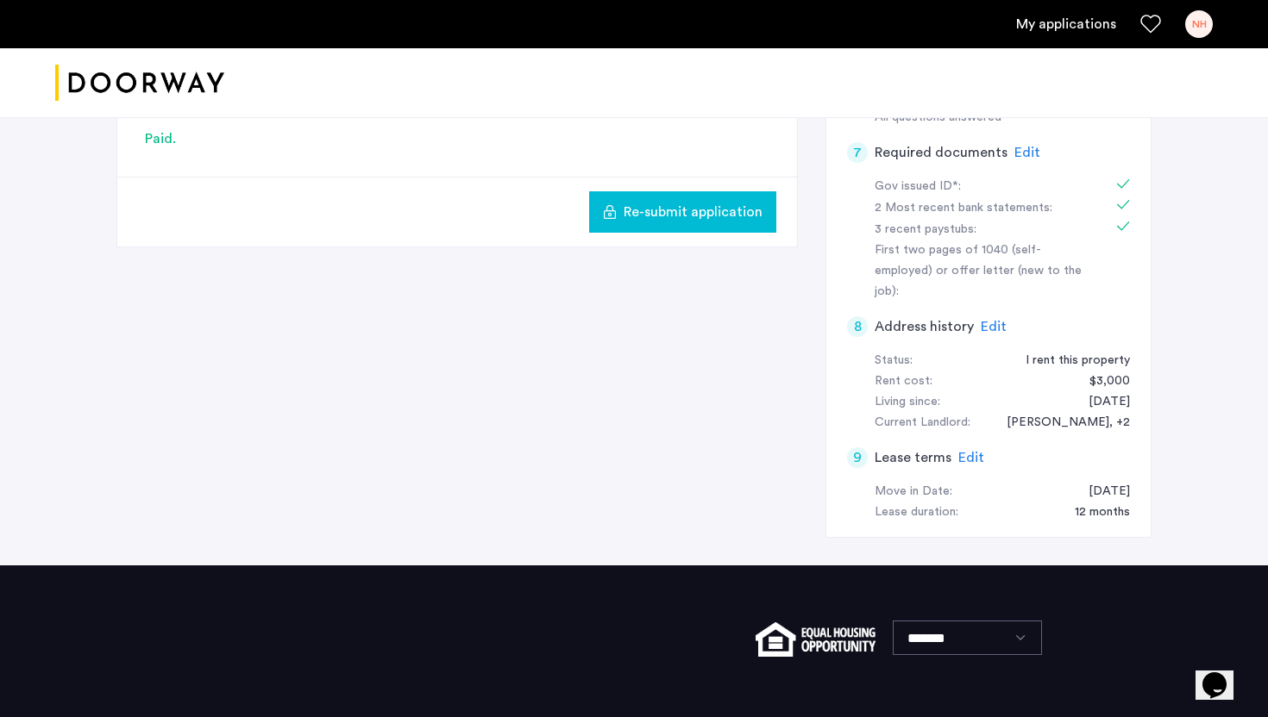
click at [1033, 153] on span "Edit" at bounding box center [1027, 153] width 26 height 14
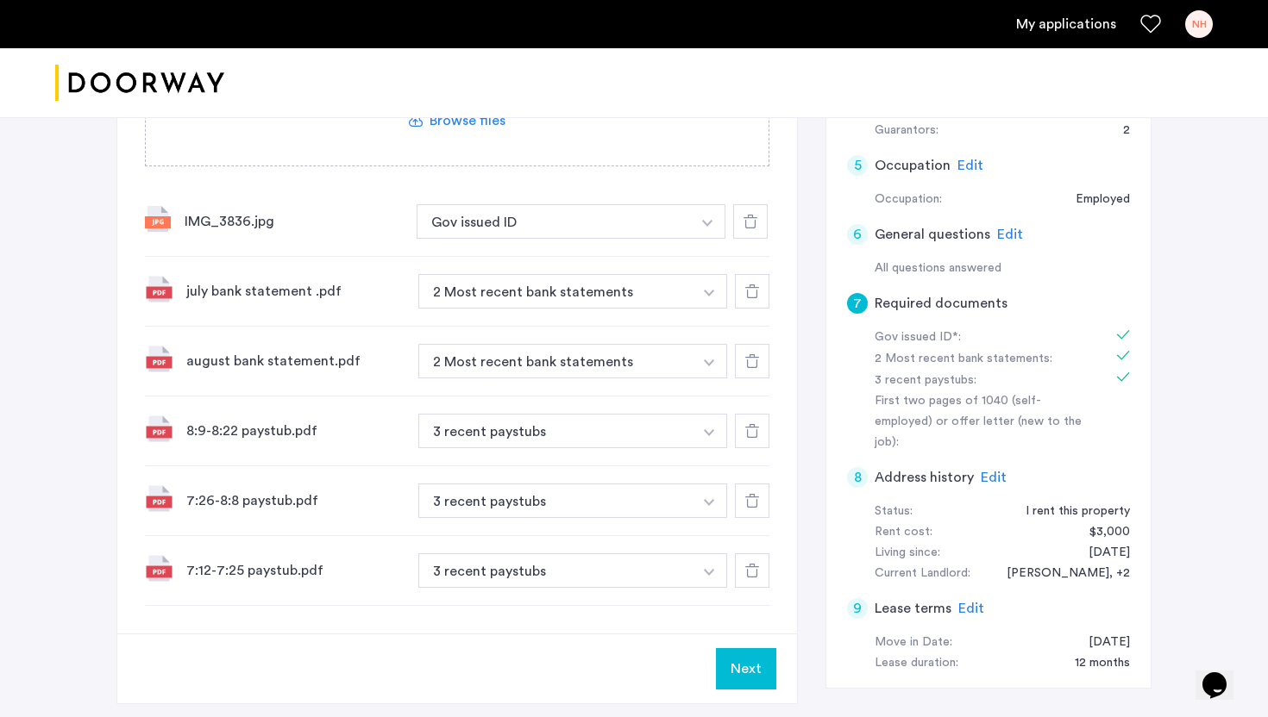
scroll to position [430, 0]
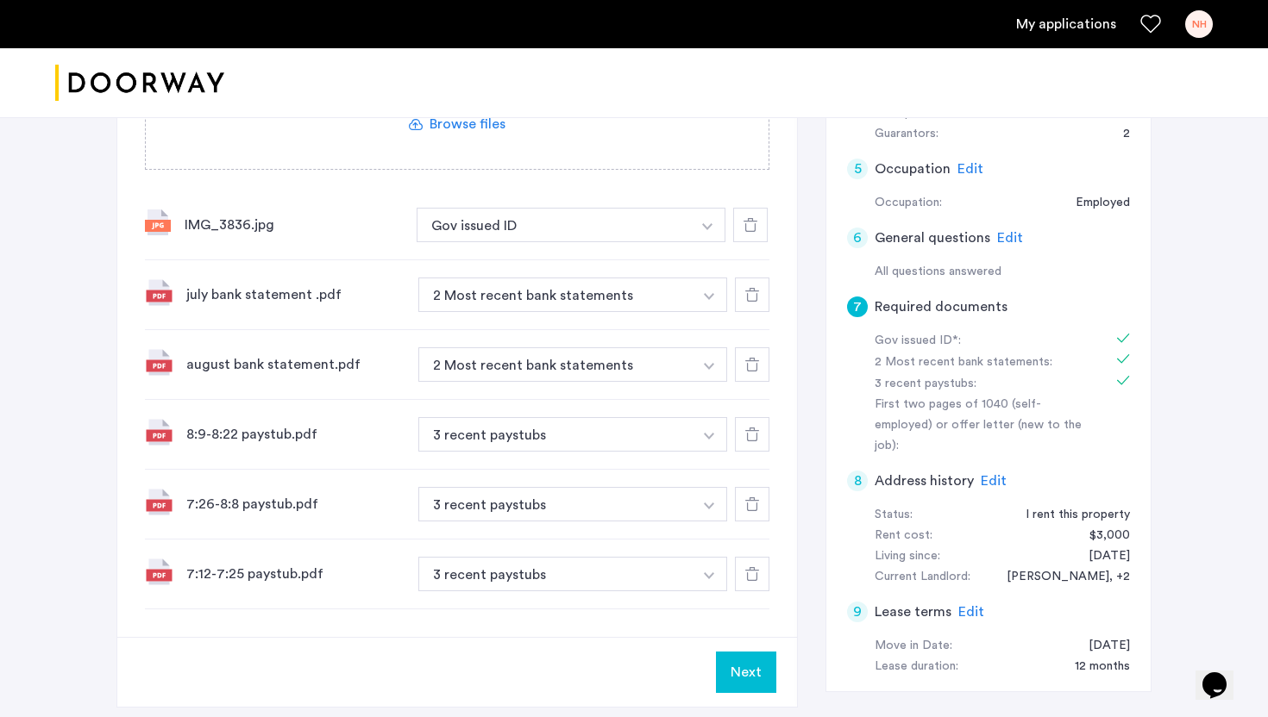
click at [157, 567] on img at bounding box center [159, 572] width 28 height 28
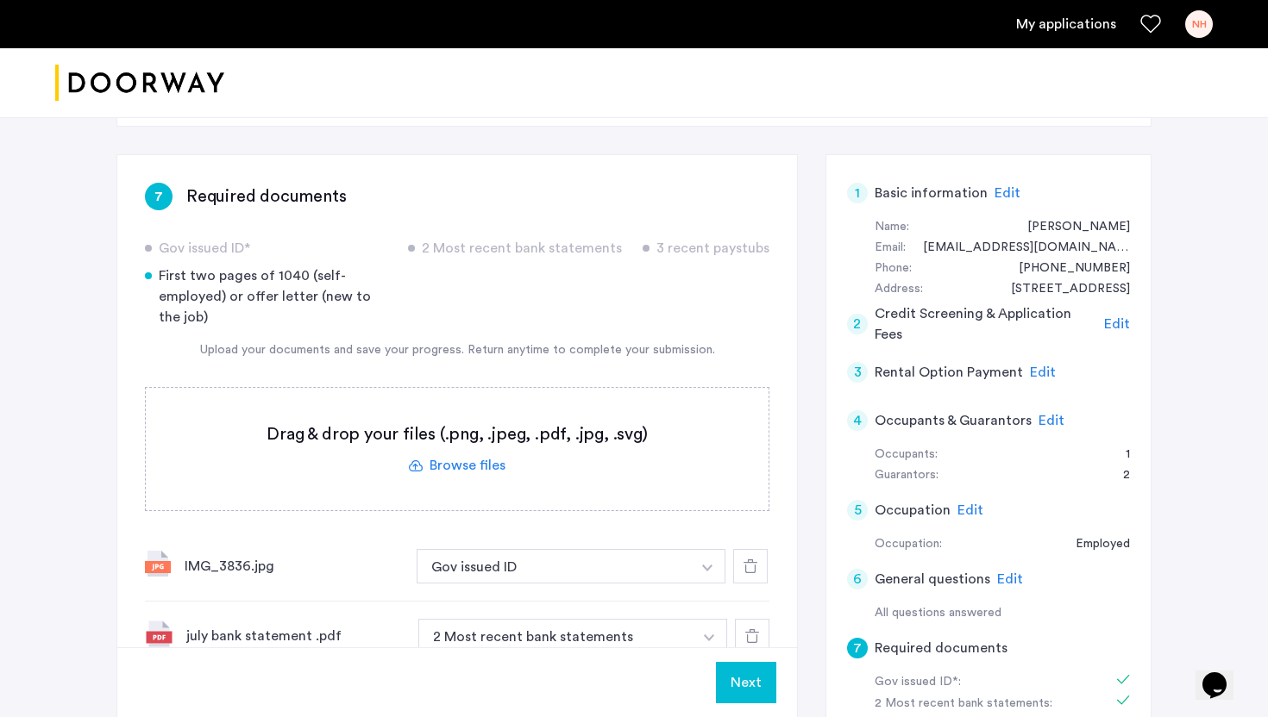
scroll to position [0, 0]
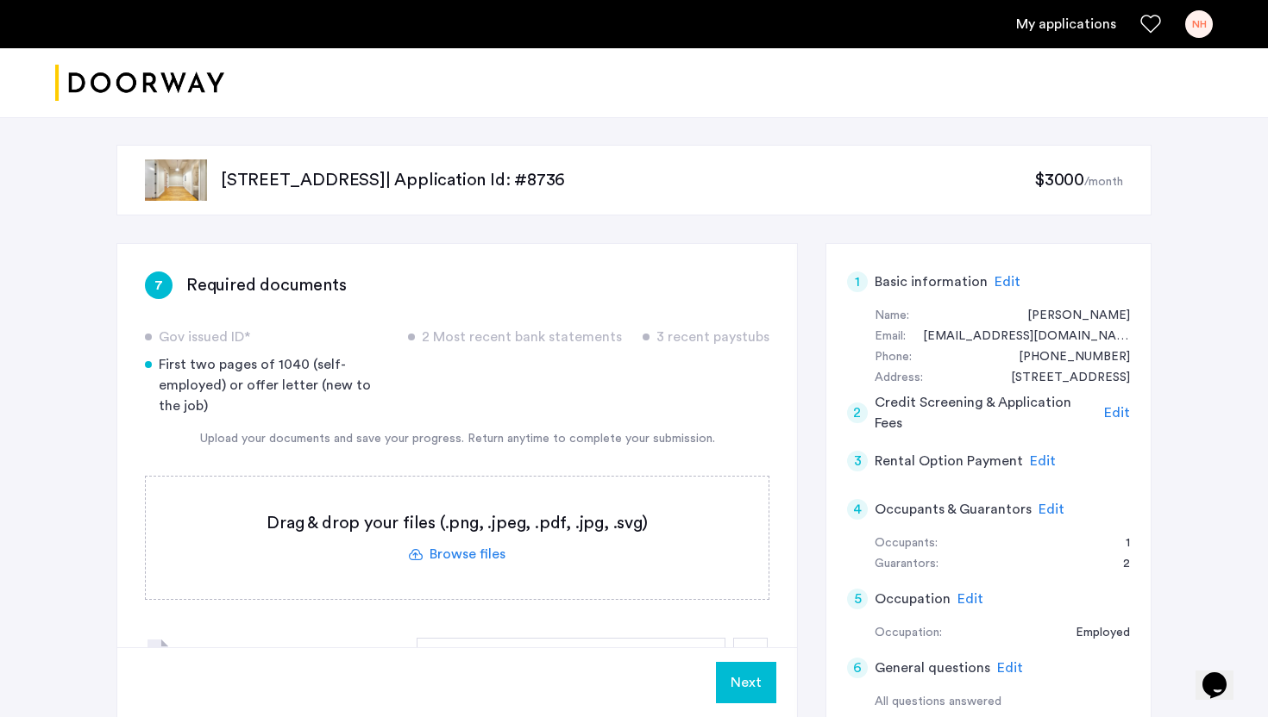
click at [1047, 505] on span "Edit" at bounding box center [1051, 510] width 26 height 14
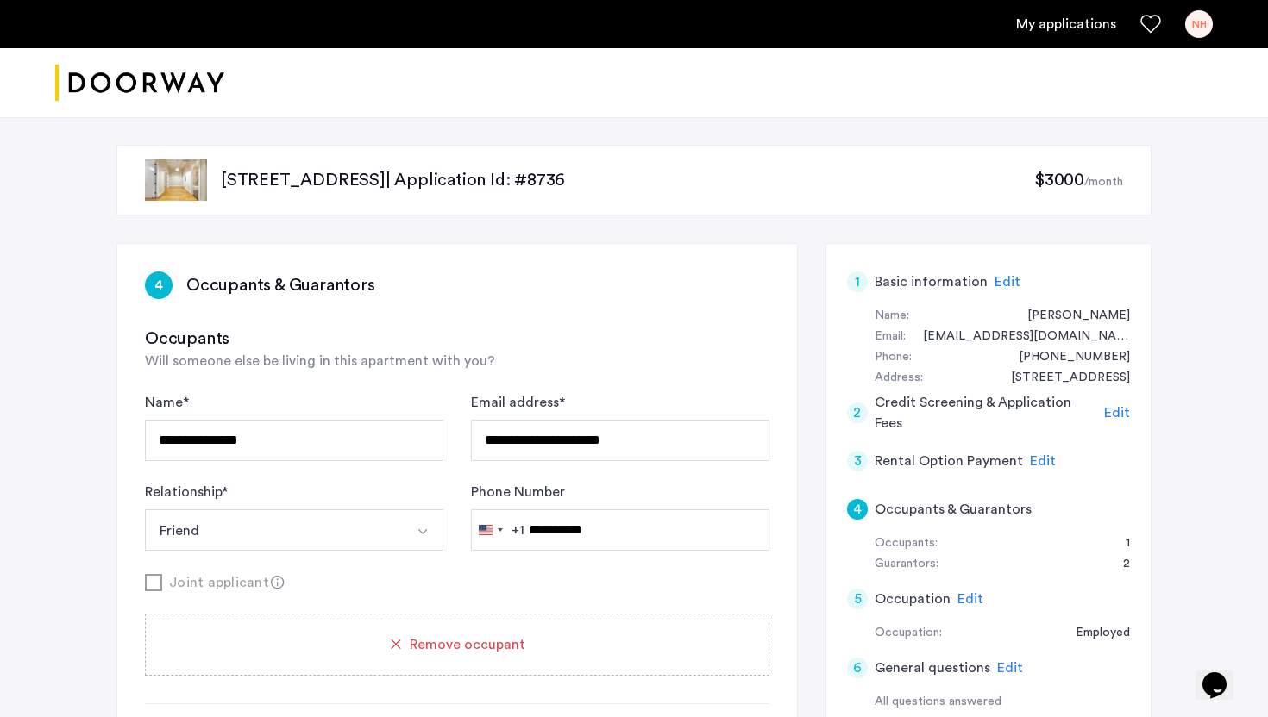
click at [1036, 460] on span "Edit" at bounding box center [1043, 461] width 26 height 14
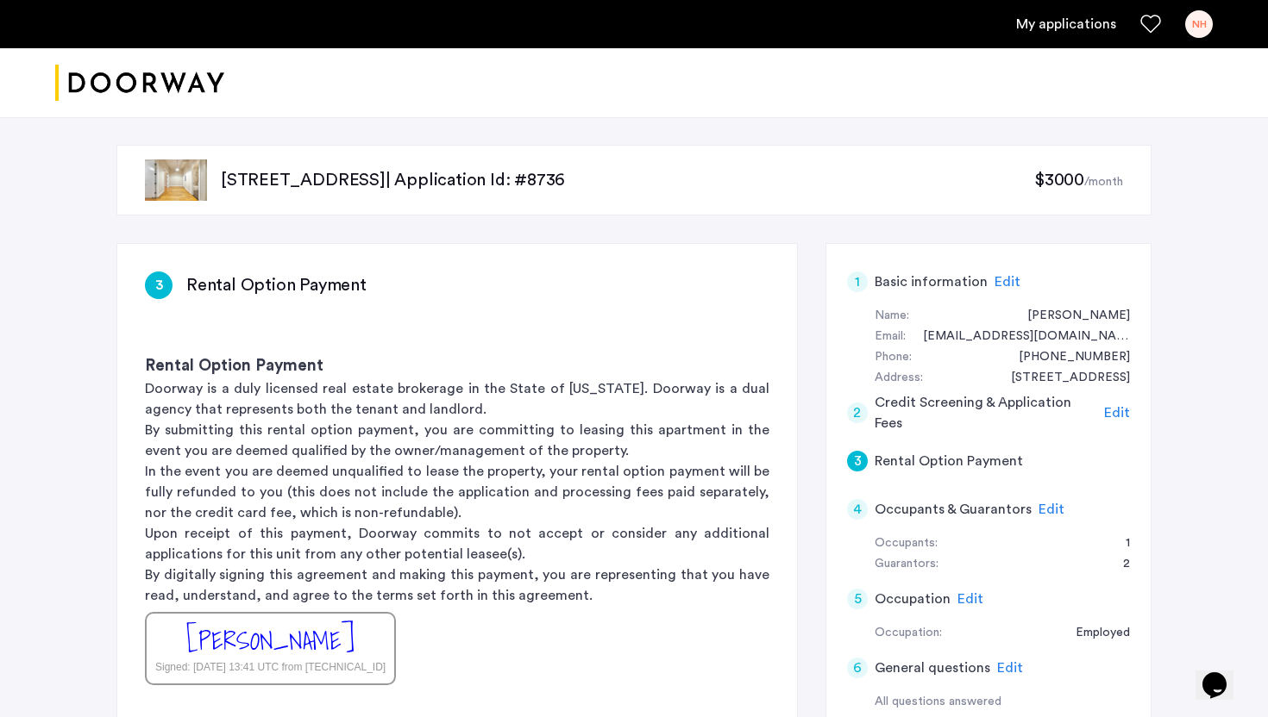
click at [1064, 31] on link "My applications" at bounding box center [1066, 24] width 100 height 21
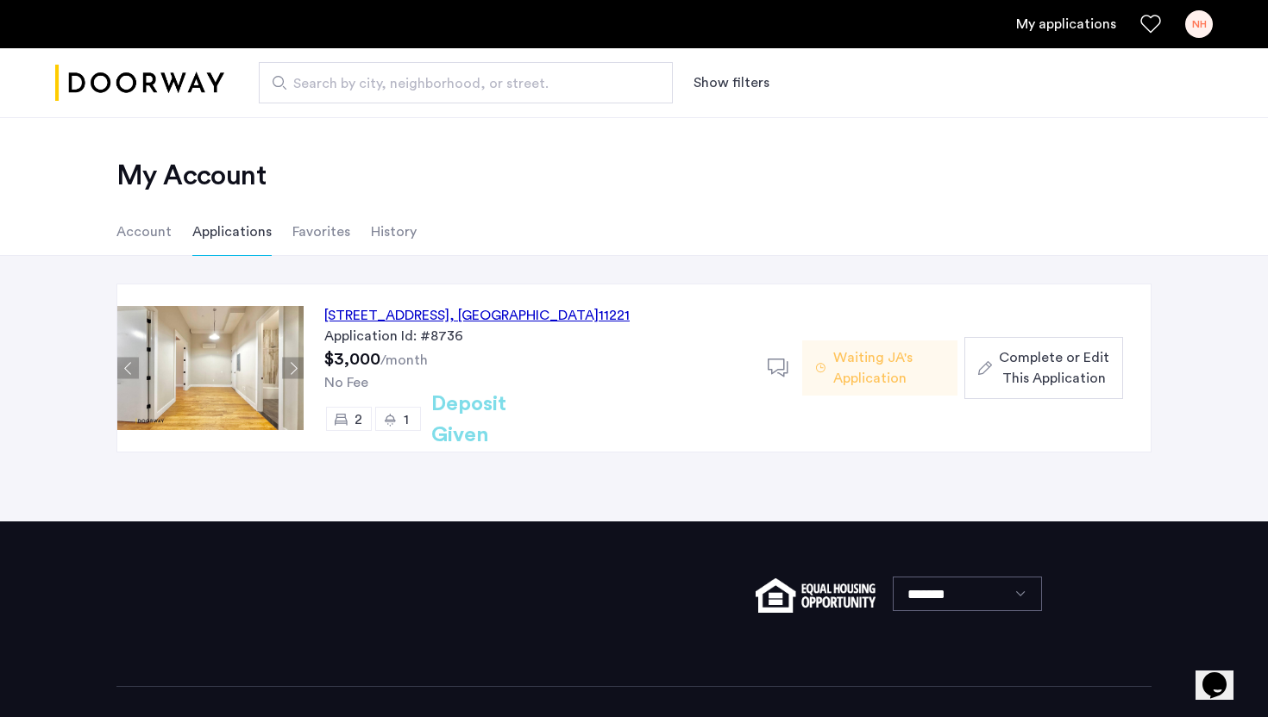
click at [282, 373] on button "Next apartment" at bounding box center [293, 369] width 22 height 22
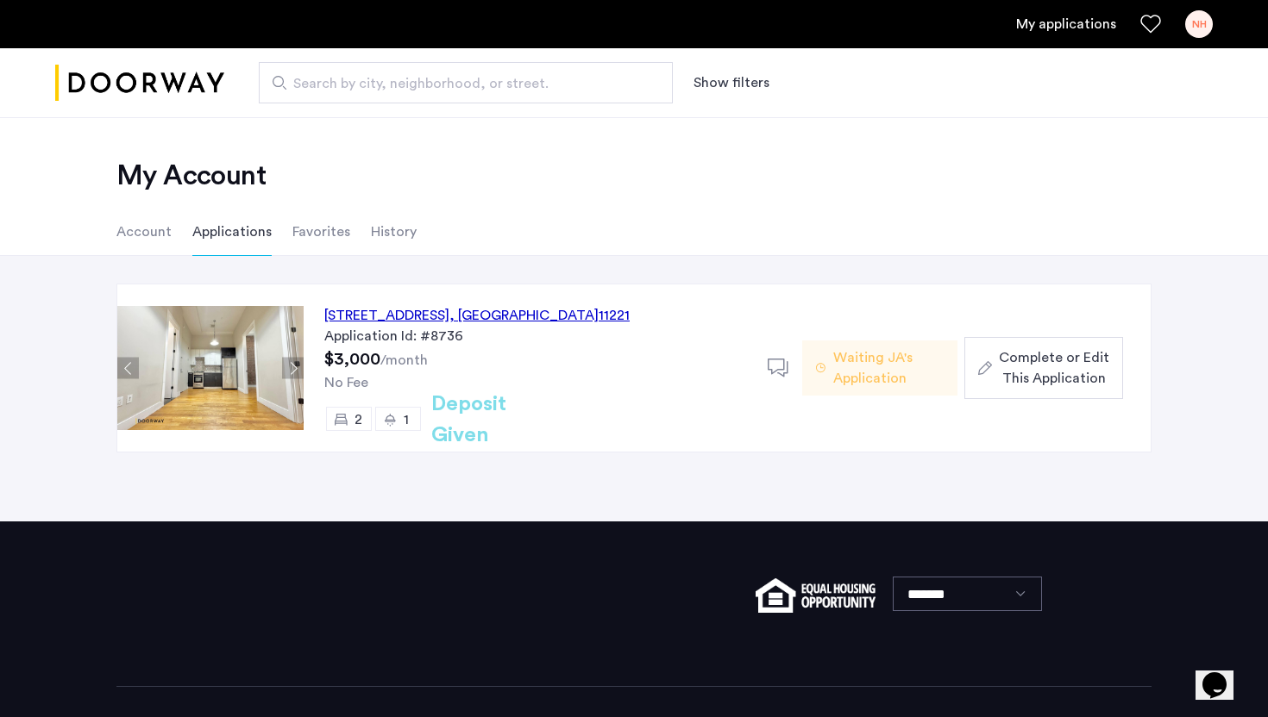
click at [432, 309] on div "1178 Bushwick Avenue, Unit 3B, Brooklyn , NY 11221" at bounding box center [476, 315] width 305 height 21
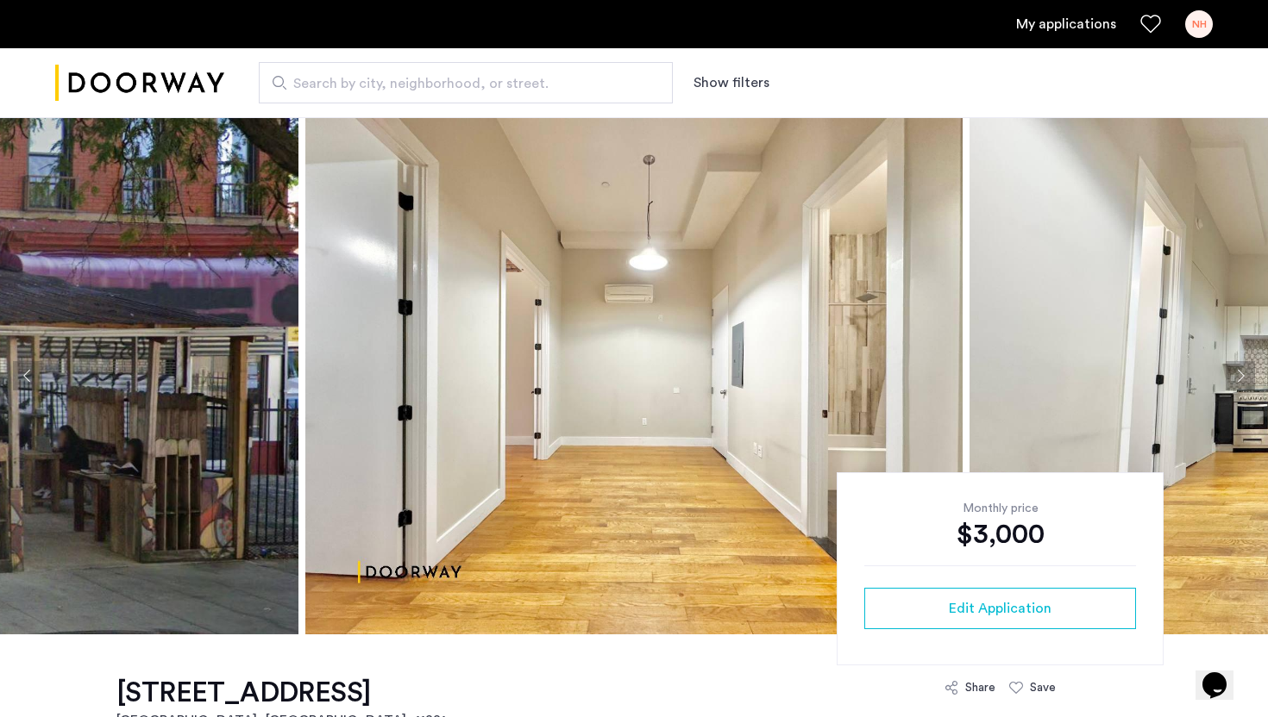
click at [1229, 374] on button "Next apartment" at bounding box center [1239, 375] width 29 height 29
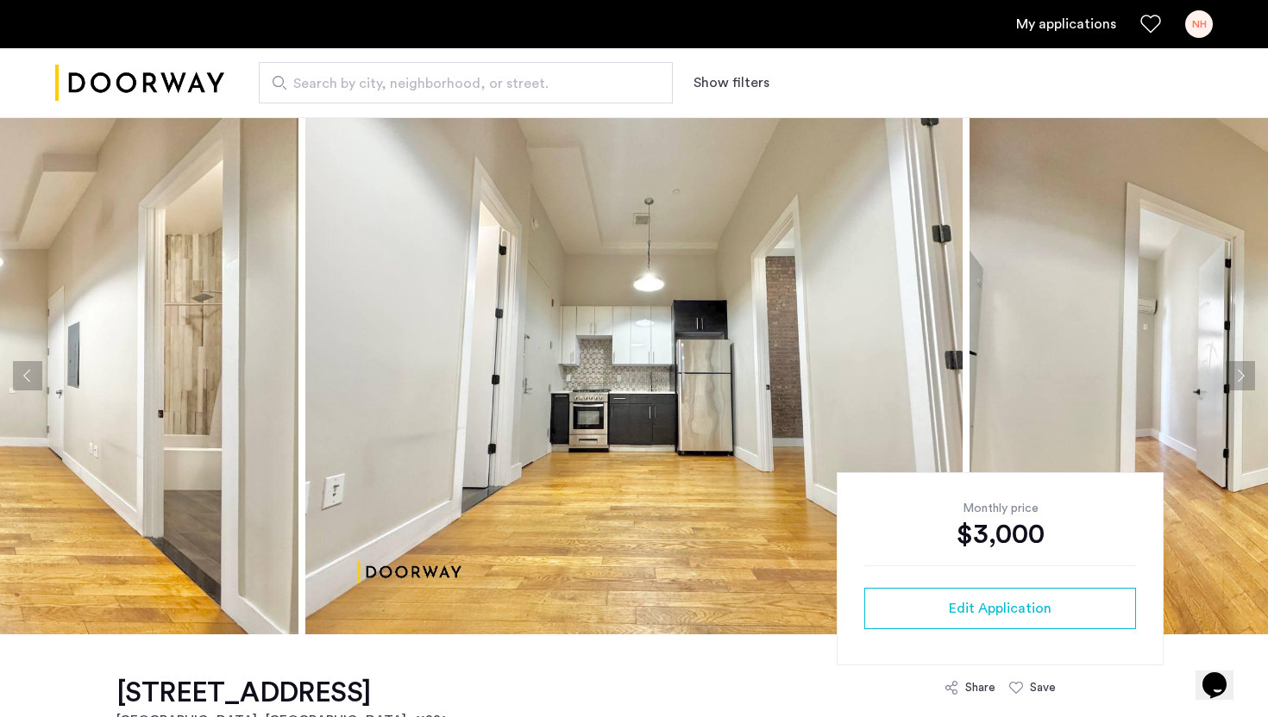
click at [1229, 374] on button "Next apartment" at bounding box center [1239, 375] width 29 height 29
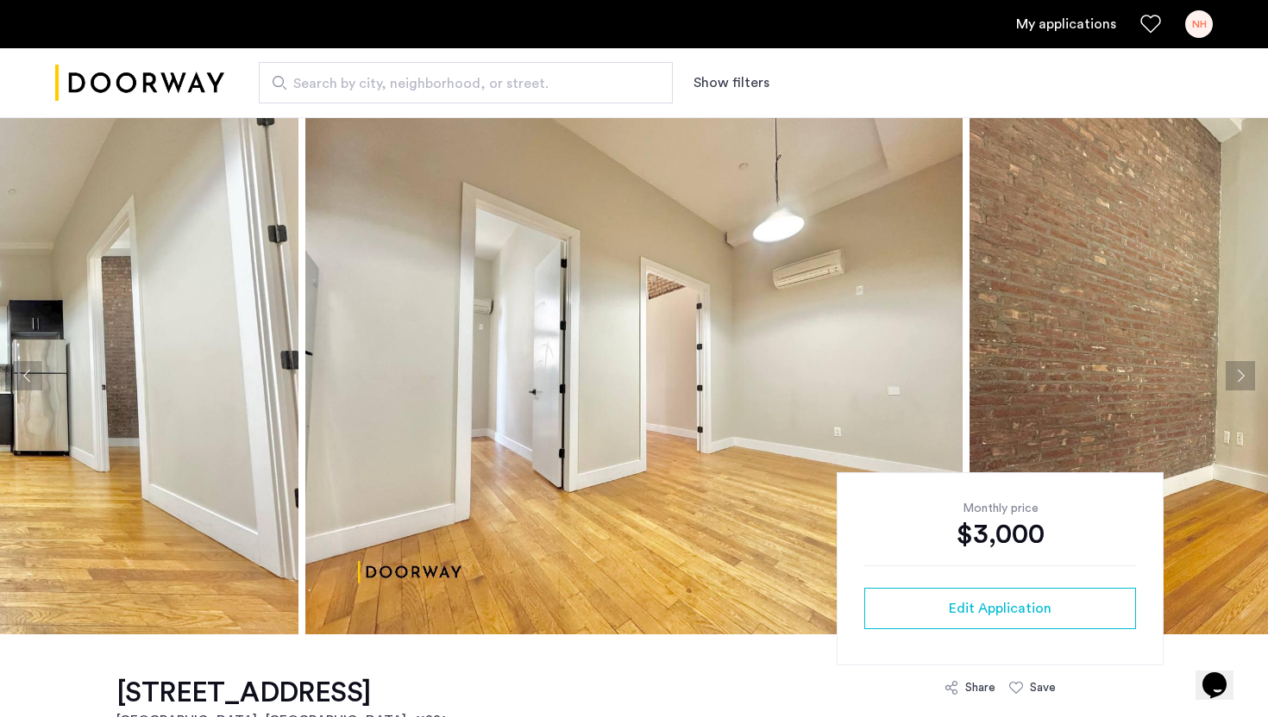
click at [1230, 374] on button "Next apartment" at bounding box center [1239, 375] width 29 height 29
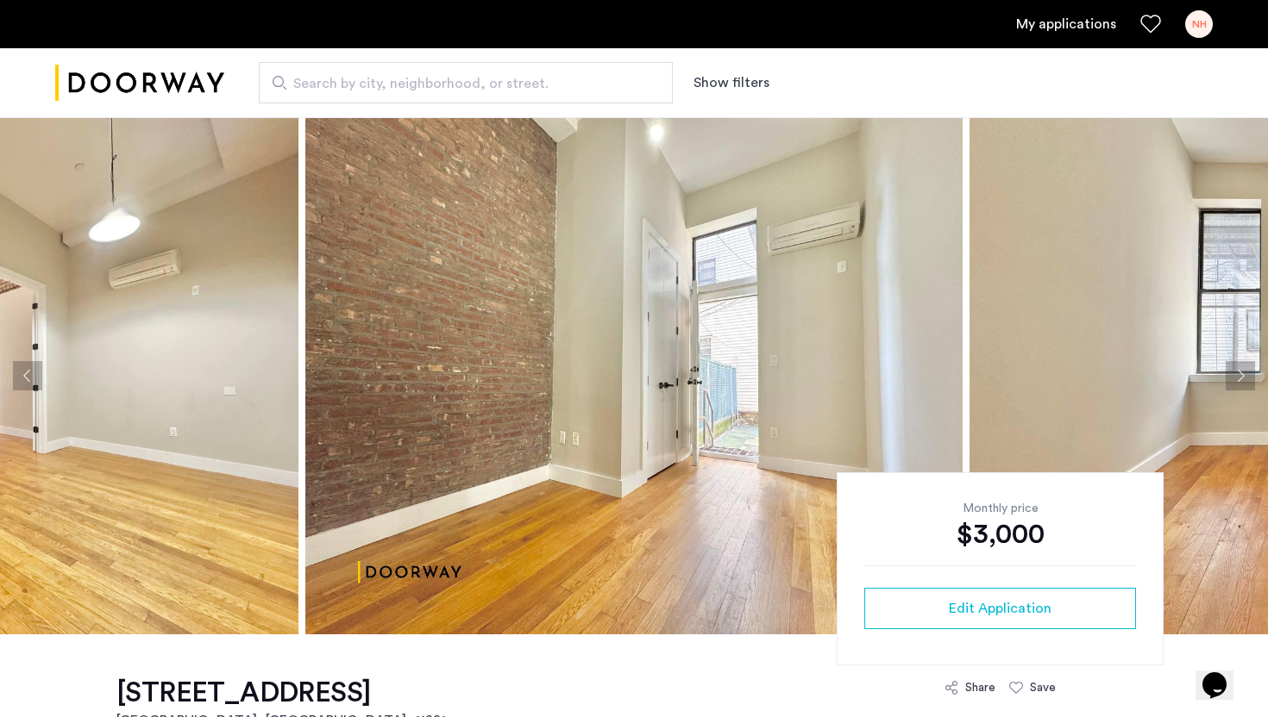
click at [1230, 374] on button "Next apartment" at bounding box center [1239, 375] width 29 height 29
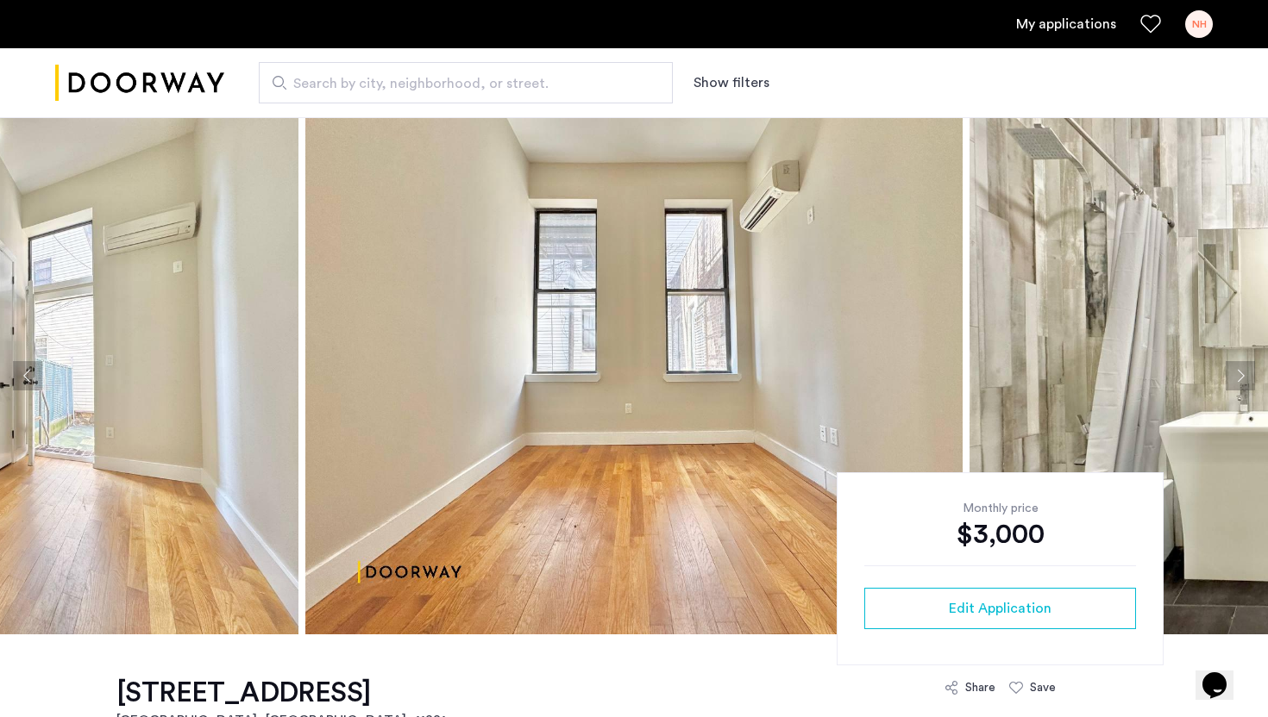
click at [1230, 374] on button "Next apartment" at bounding box center [1239, 375] width 29 height 29
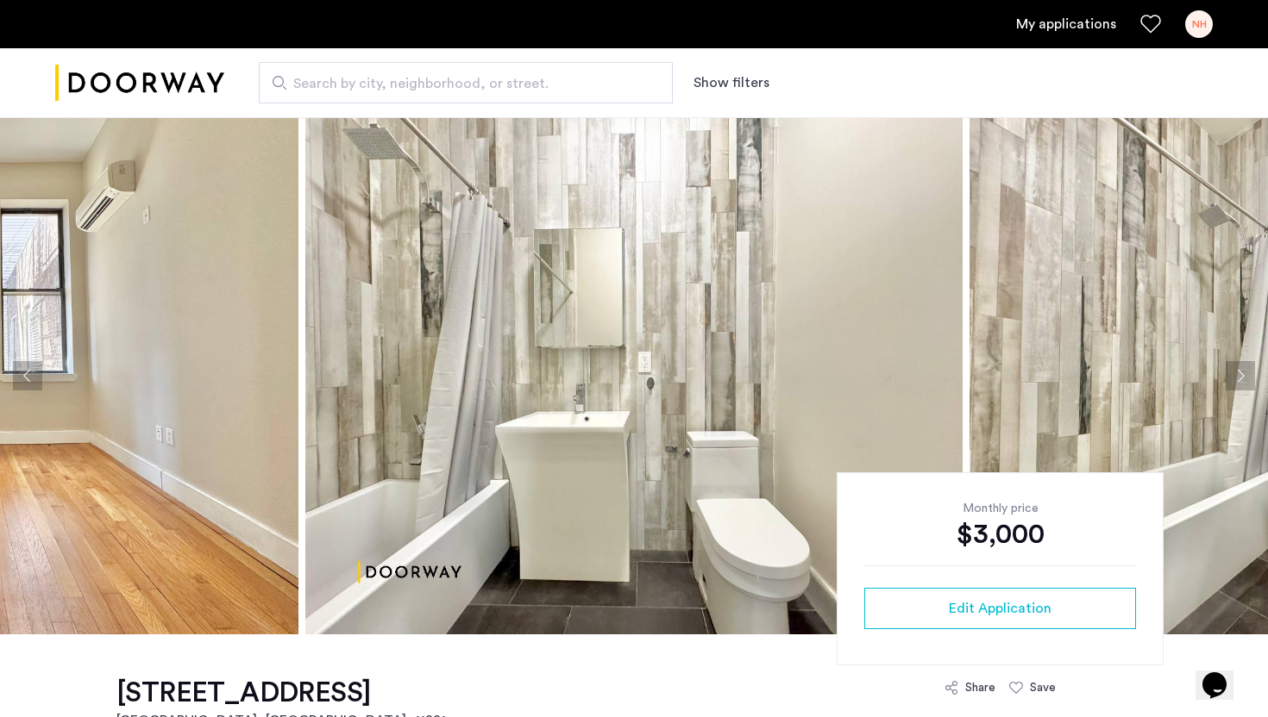
click at [1230, 374] on button "Next apartment" at bounding box center [1239, 375] width 29 height 29
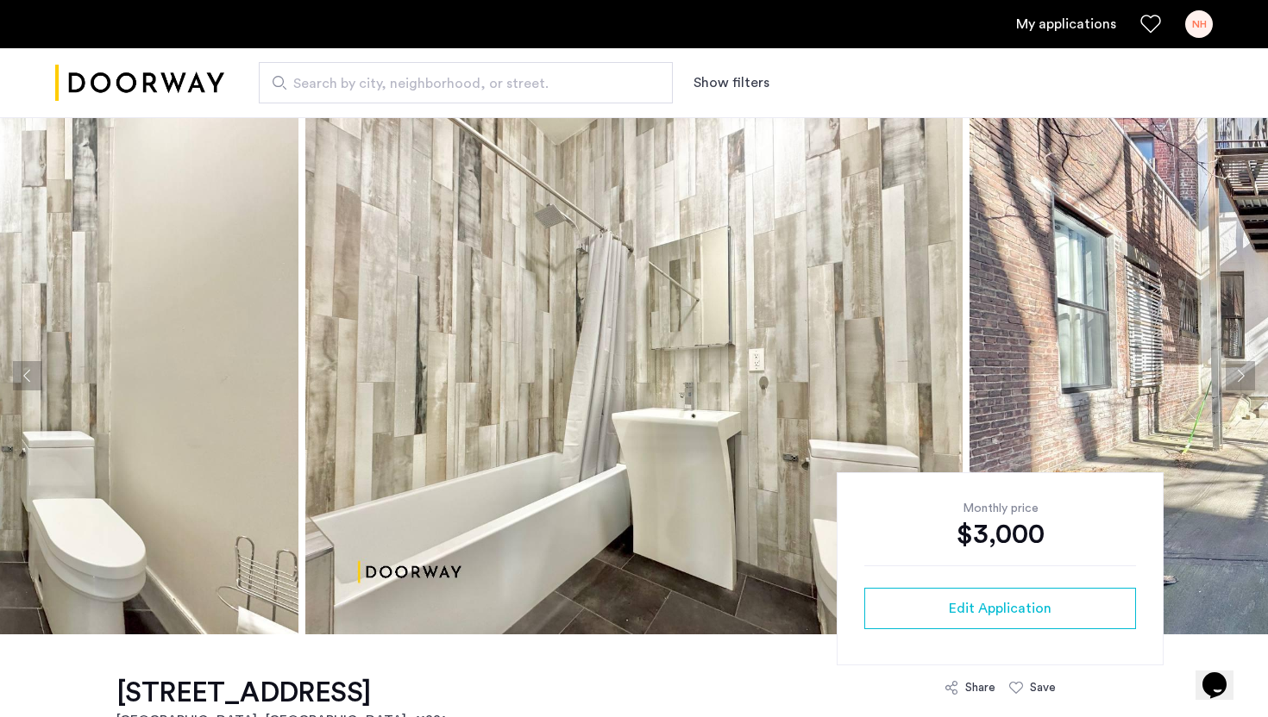
click at [1230, 374] on button "Next apartment" at bounding box center [1239, 375] width 29 height 29
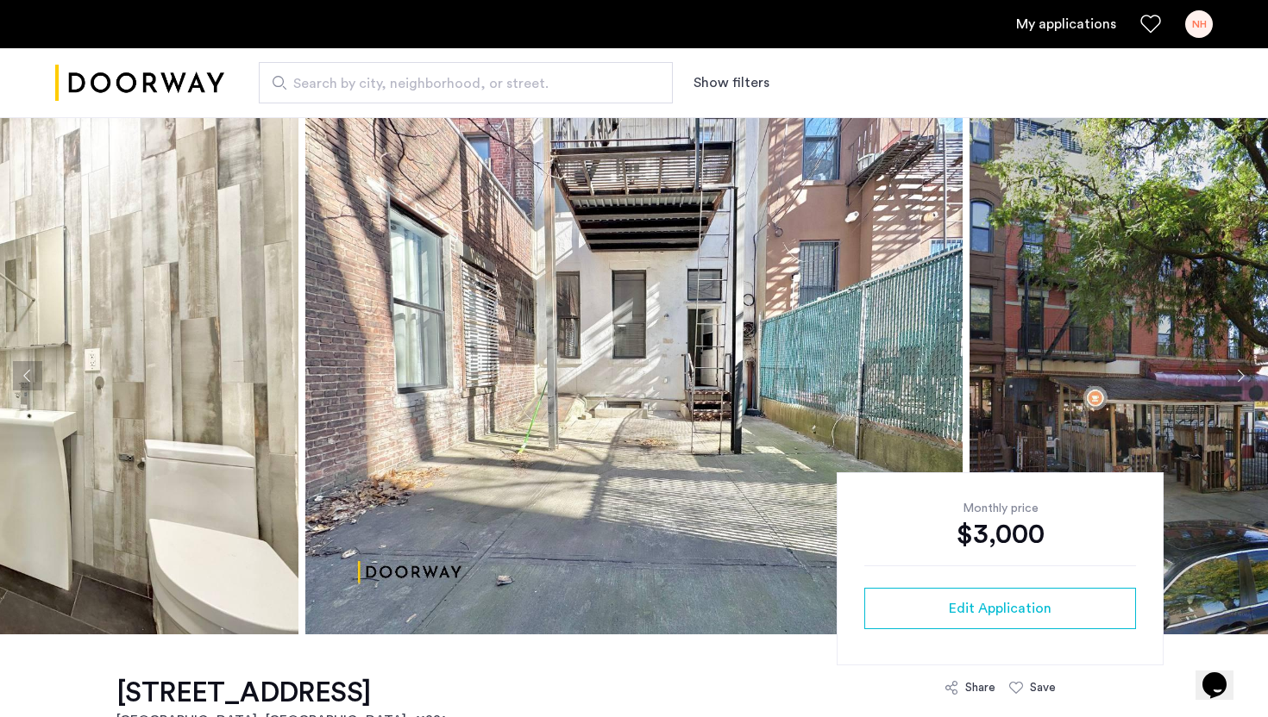
click at [1230, 374] on button "Next apartment" at bounding box center [1239, 375] width 29 height 29
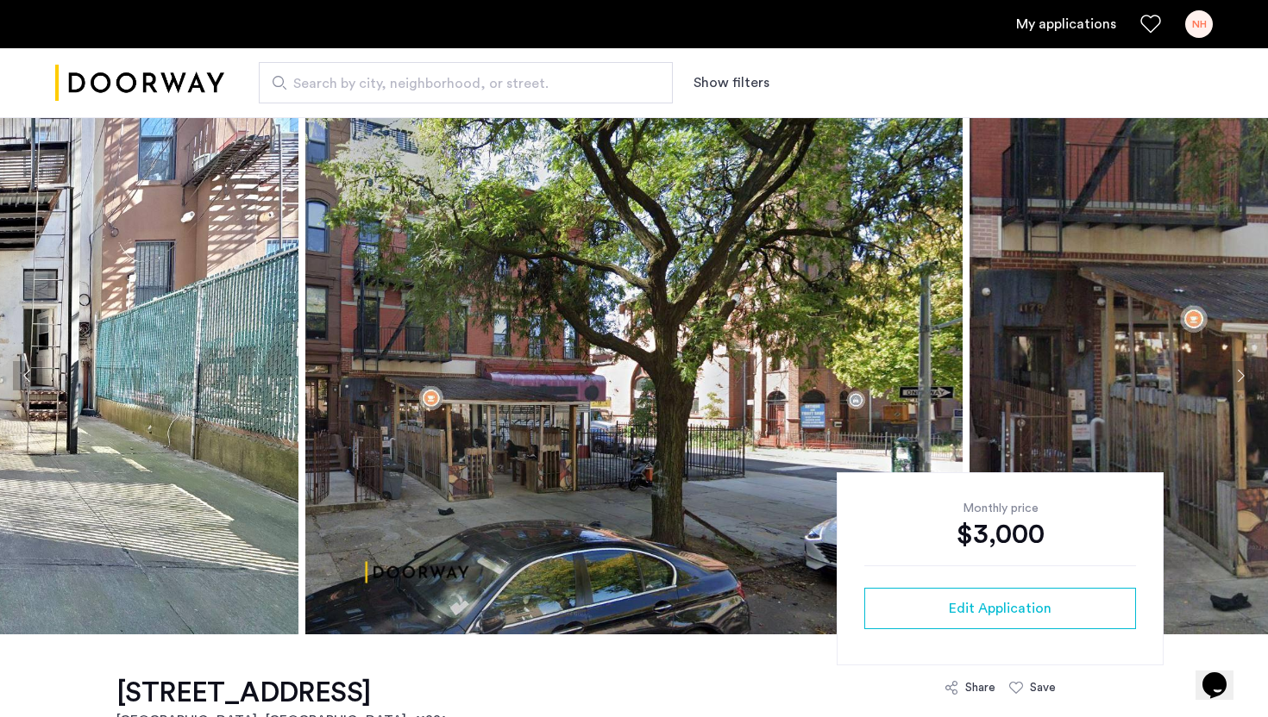
click at [1230, 373] on button "Next apartment" at bounding box center [1239, 375] width 29 height 29
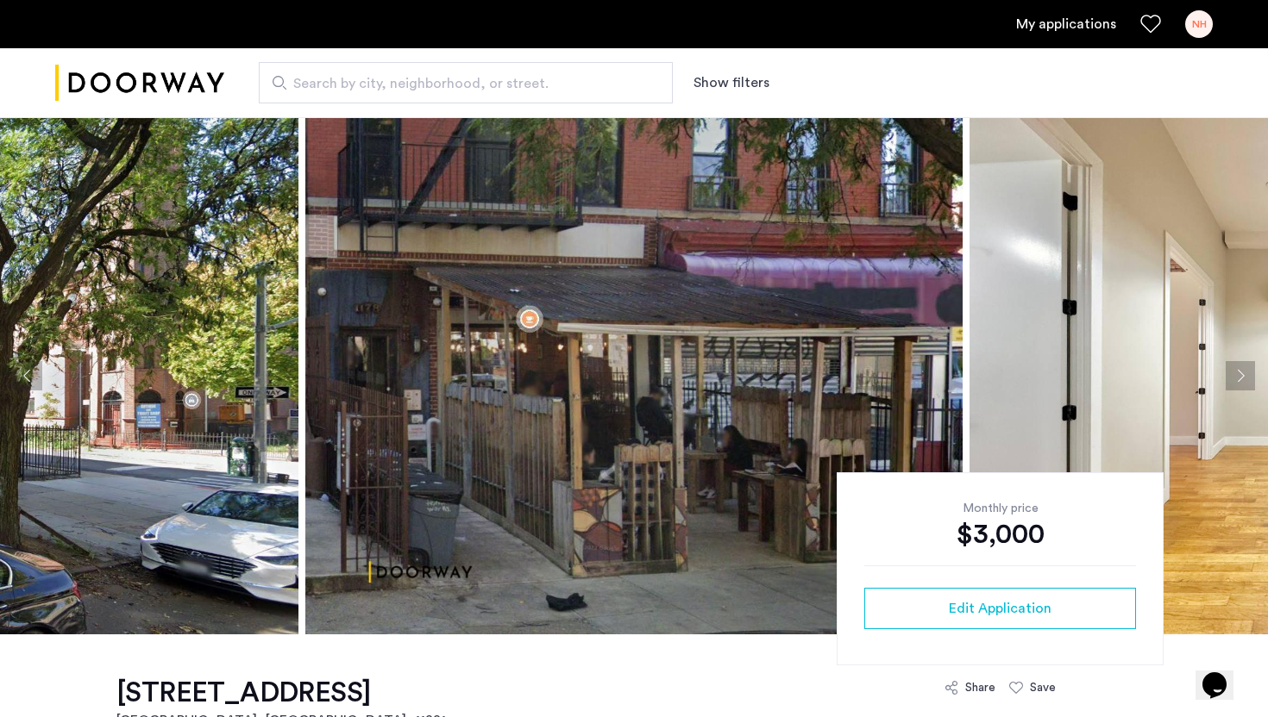
click at [1230, 373] on button "Next apartment" at bounding box center [1239, 375] width 29 height 29
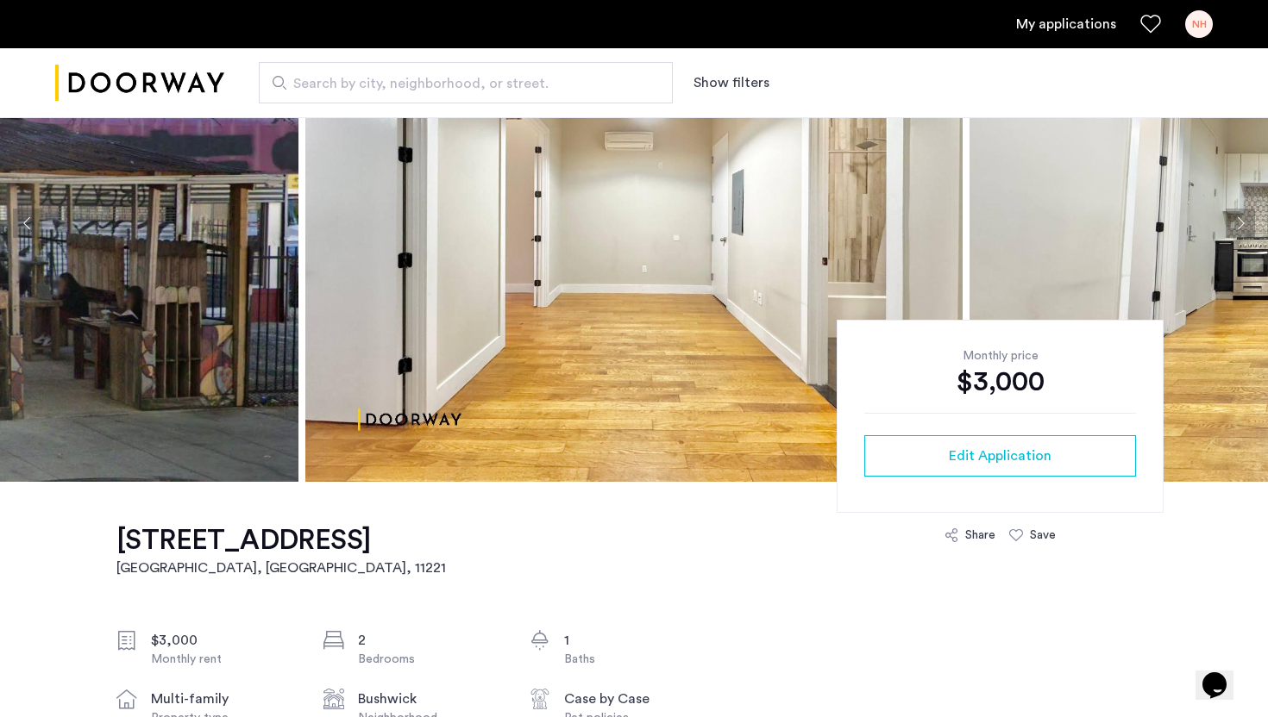
scroll to position [160, 0]
